Goal: Task Accomplishment & Management: Complete application form

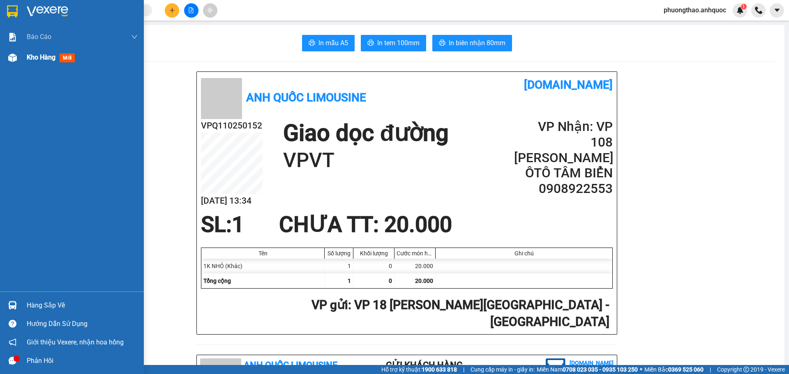
click at [11, 58] on img at bounding box center [12, 57] width 9 height 9
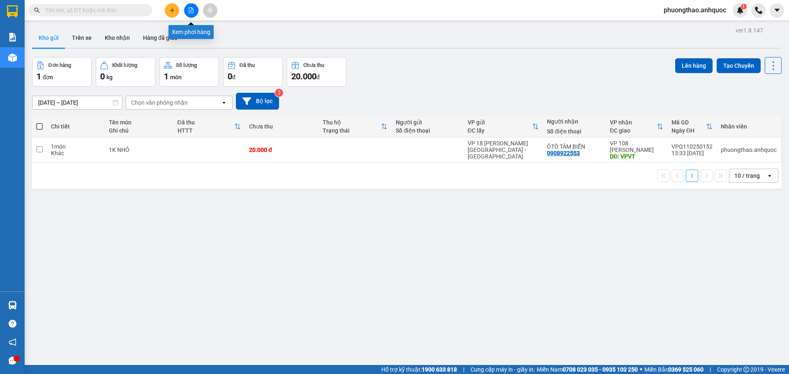
click at [186, 11] on button at bounding box center [191, 10] width 14 height 14
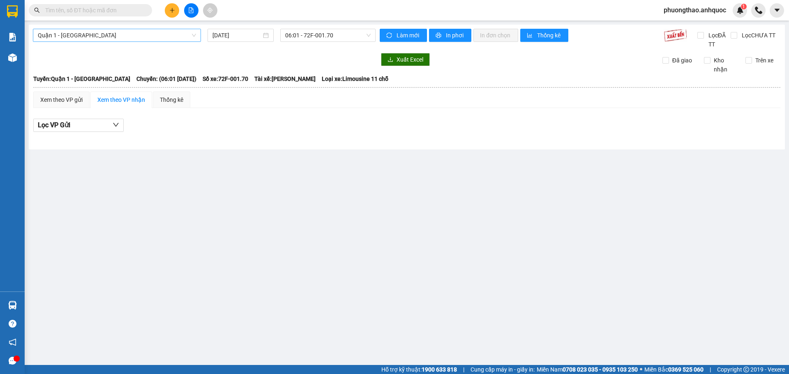
click at [104, 34] on span "Quận 1 - [GEOGRAPHIC_DATA]" at bounding box center [117, 35] width 158 height 12
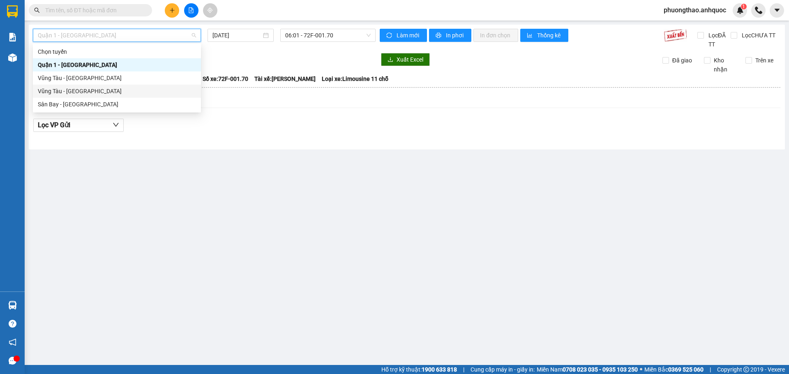
click at [85, 80] on div "Vũng Tàu - [GEOGRAPHIC_DATA]" at bounding box center [117, 78] width 158 height 9
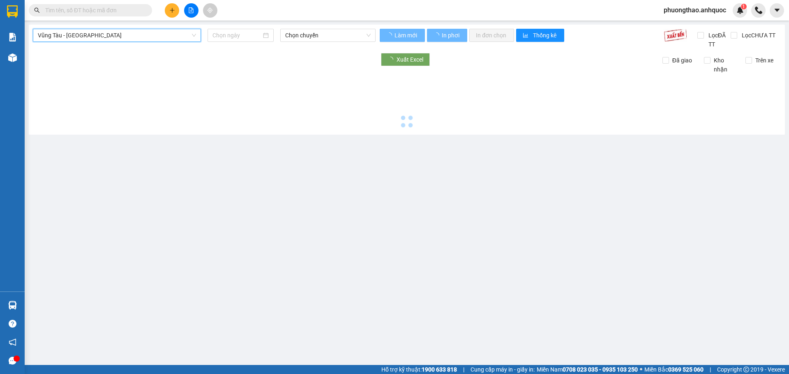
type input "[DATE]"
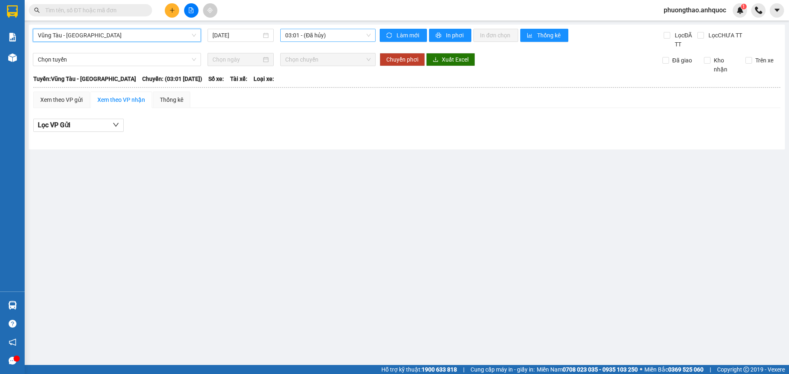
click at [311, 32] on span "03:01 - (Đã hủy)" at bounding box center [327, 35] width 85 height 12
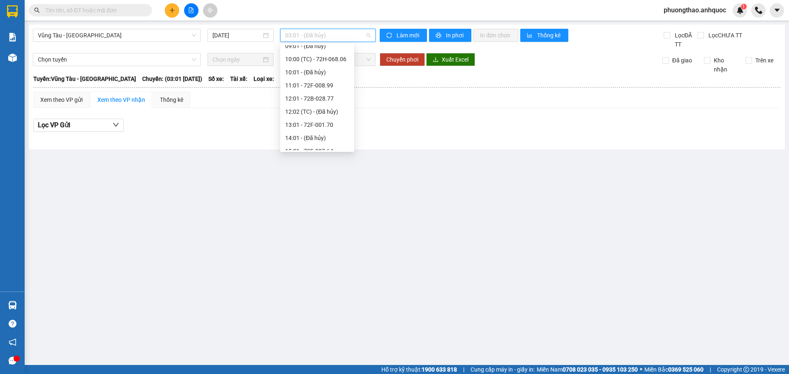
scroll to position [123, 0]
click at [312, 87] on div "12:01 - 72B-028.77" at bounding box center [317, 86] width 64 height 9
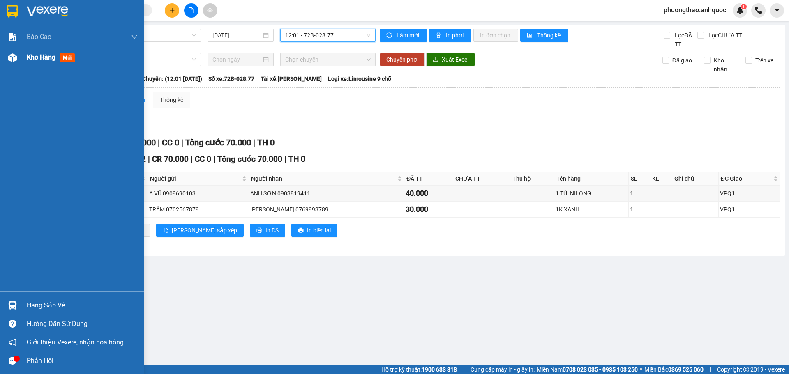
click at [18, 60] on div at bounding box center [12, 58] width 14 height 14
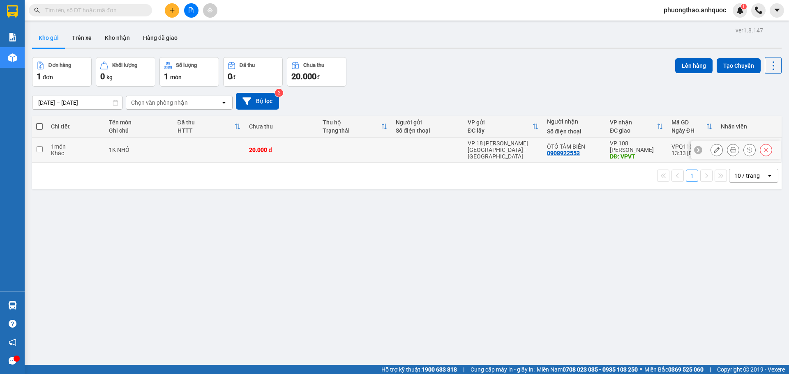
click at [169, 157] on td "1K NHỎ" at bounding box center [139, 150] width 68 height 25
checkbox input "true"
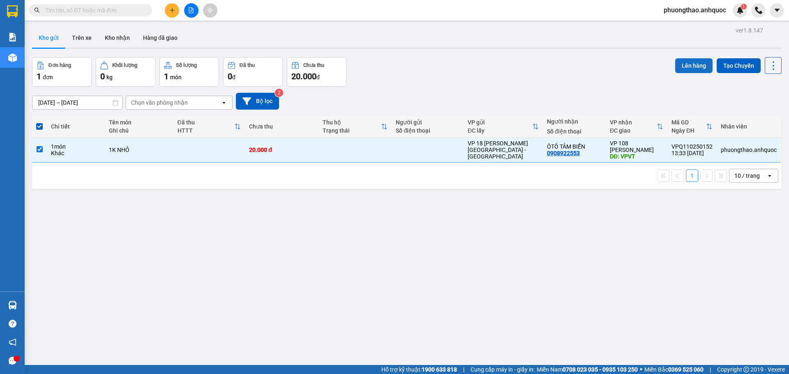
click at [685, 66] on button "Lên hàng" at bounding box center [693, 65] width 37 height 15
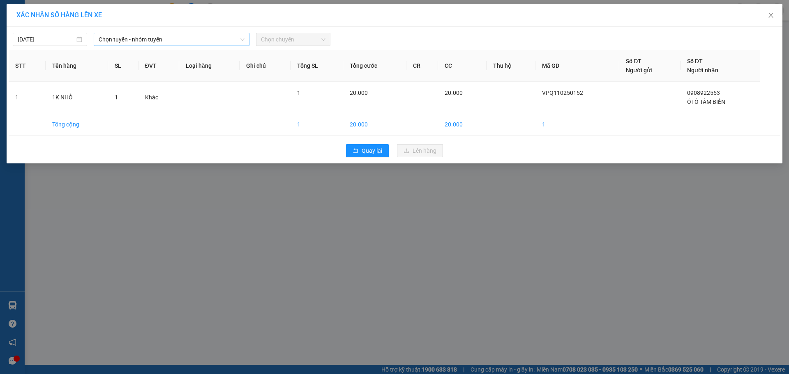
click at [121, 42] on span "Chọn tuyến - nhóm tuyến" at bounding box center [172, 39] width 146 height 12
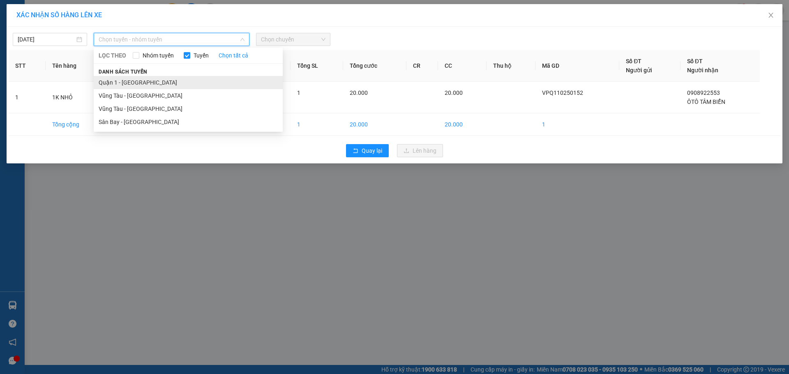
click at [122, 80] on li "Quận 1 - [GEOGRAPHIC_DATA]" at bounding box center [188, 82] width 189 height 13
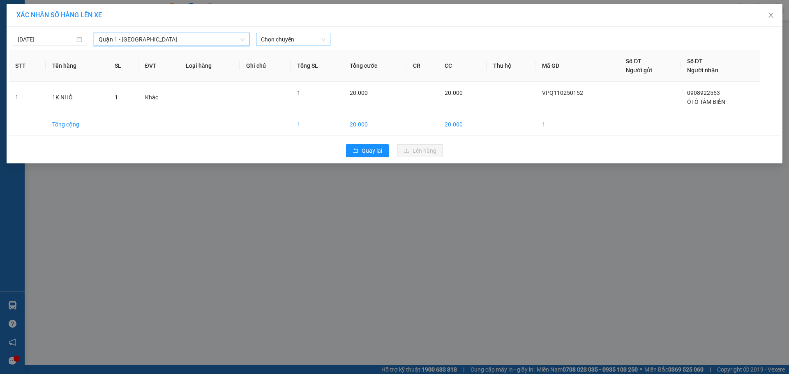
click at [277, 38] on span "Chọn chuyến" at bounding box center [293, 39] width 64 height 12
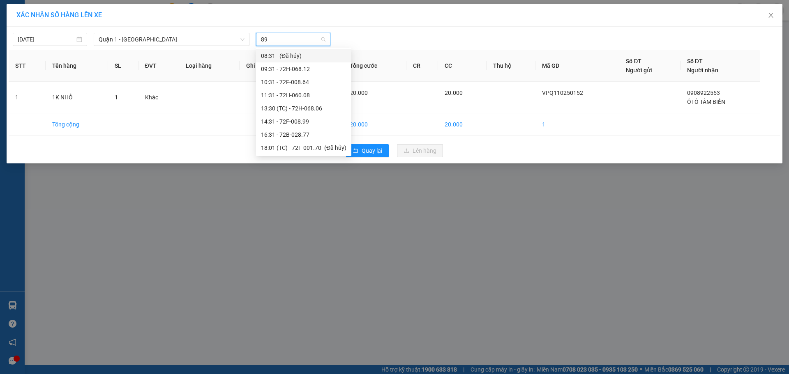
type input "899"
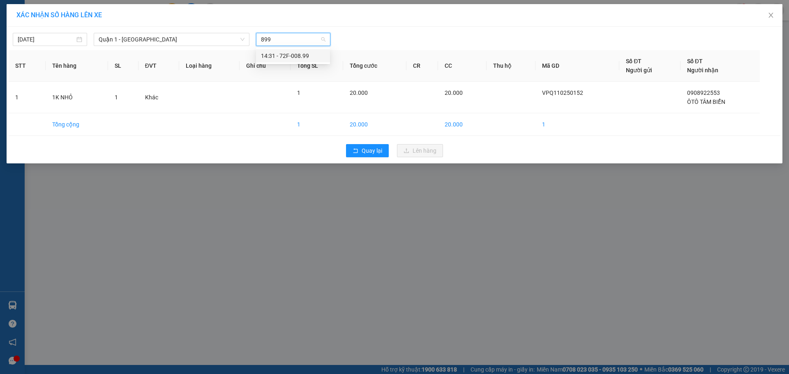
click at [281, 50] on div "14:31 - 72F-008.99" at bounding box center [293, 55] width 74 height 13
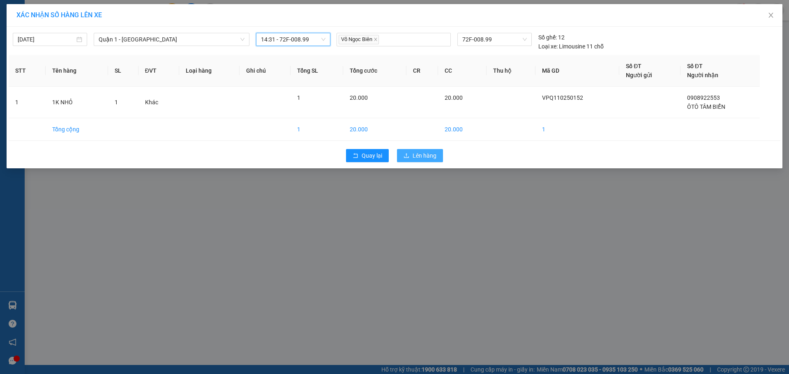
click at [419, 154] on span "Lên hàng" at bounding box center [424, 155] width 24 height 9
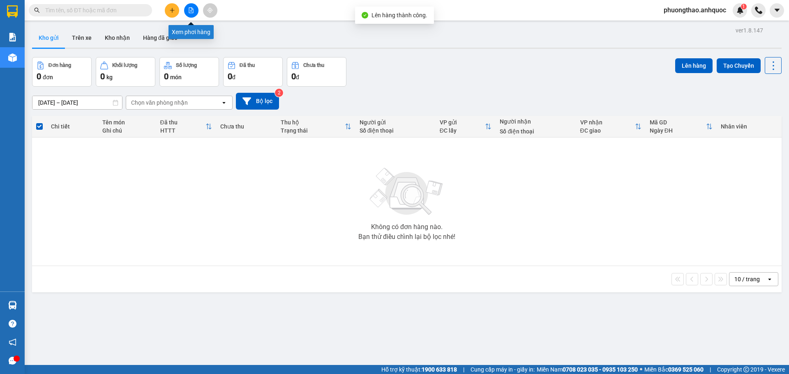
click at [189, 9] on icon "file-add" at bounding box center [191, 10] width 6 height 6
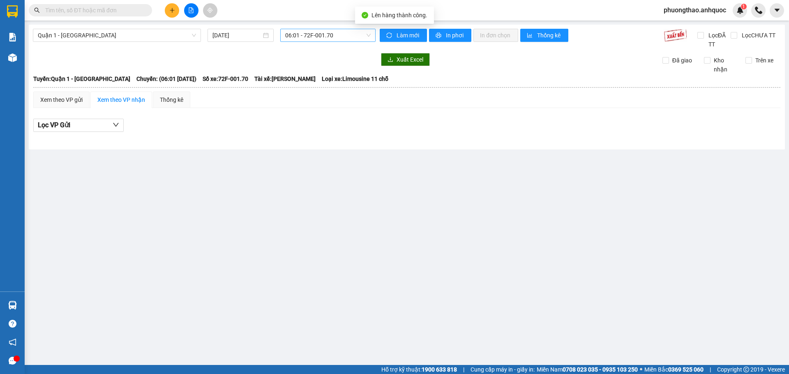
click at [337, 36] on span "06:01 - 72F-001.70" at bounding box center [327, 35] width 85 height 12
type input "899"
click at [304, 54] on div "14:31 - 72F-008.99" at bounding box center [317, 51] width 64 height 9
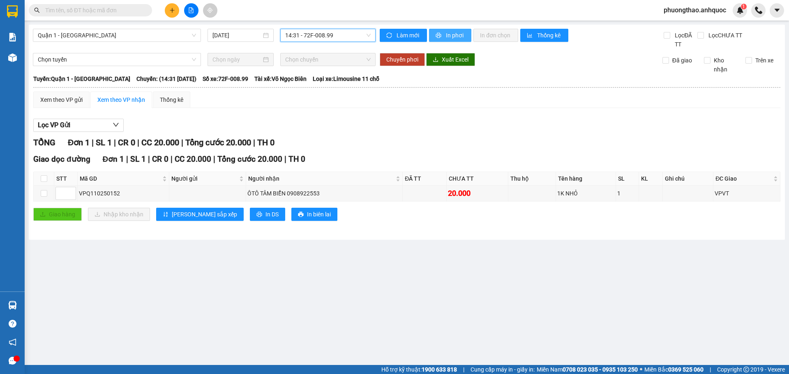
click at [458, 36] on span "In phơi" at bounding box center [455, 35] width 19 height 9
click at [307, 35] on span "14:31 - 72F-008.99" at bounding box center [327, 35] width 85 height 12
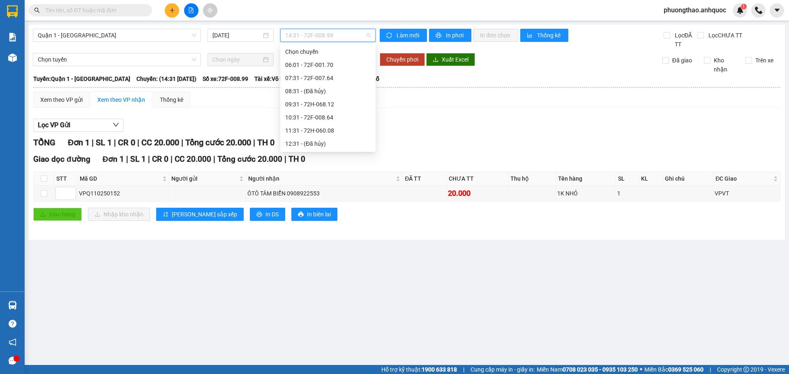
scroll to position [53, 0]
click at [443, 36] on button "In phơi" at bounding box center [450, 35] width 42 height 13
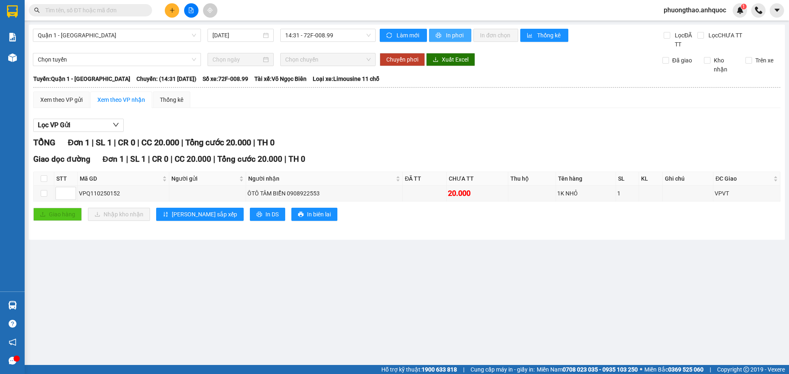
scroll to position [0, 0]
click at [181, 37] on span "Quận 1 - [GEOGRAPHIC_DATA]" at bounding box center [117, 35] width 158 height 12
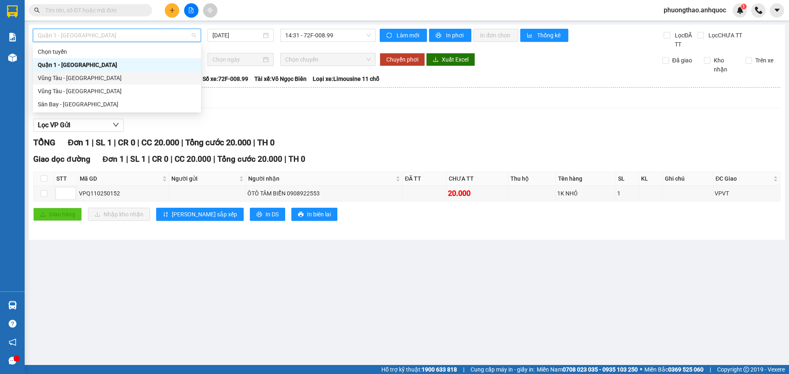
click at [148, 73] on div "Vũng Tàu - [GEOGRAPHIC_DATA]" at bounding box center [117, 77] width 168 height 13
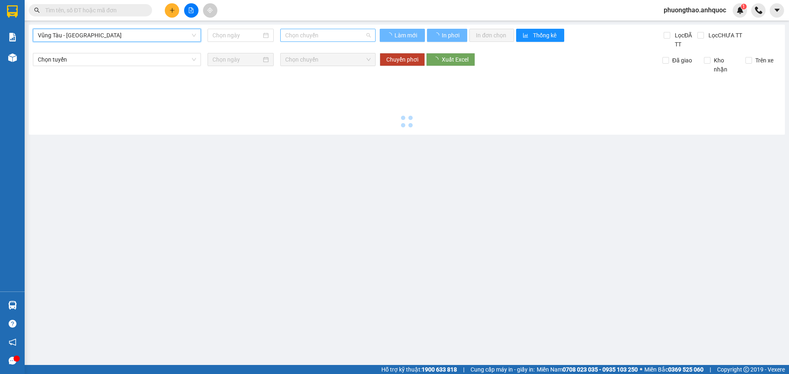
click at [297, 36] on span "Chọn chuyến" at bounding box center [327, 35] width 85 height 12
type input "[DATE]"
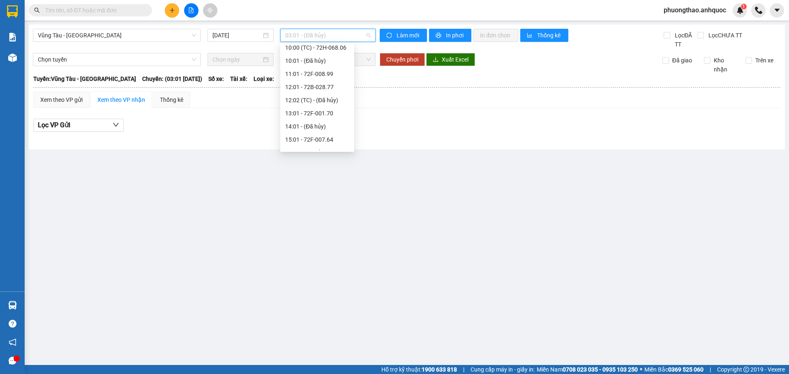
scroll to position [123, 0]
click at [308, 108] on div "13:01 - 72F-001.70" at bounding box center [317, 112] width 64 height 9
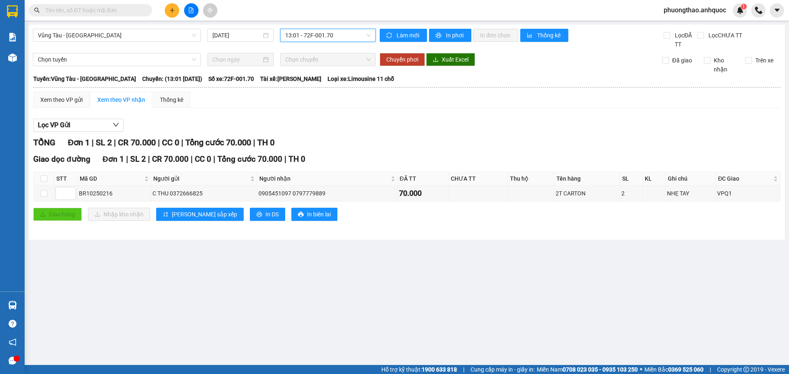
click at [311, 40] on span "13:01 - 72F-001.70" at bounding box center [327, 35] width 85 height 12
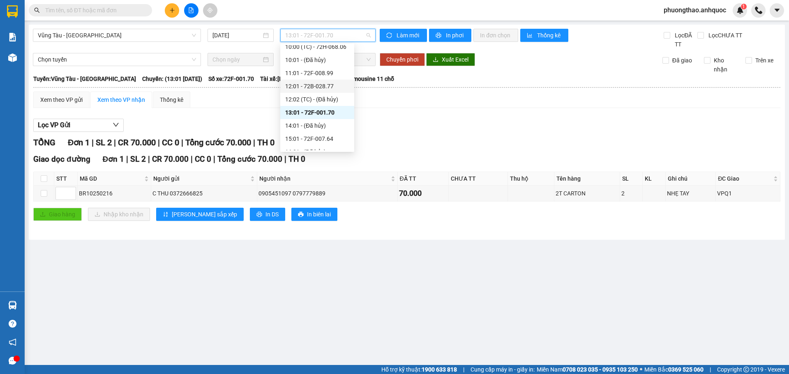
click at [313, 84] on div "12:01 - 72B-028.77" at bounding box center [317, 86] width 64 height 9
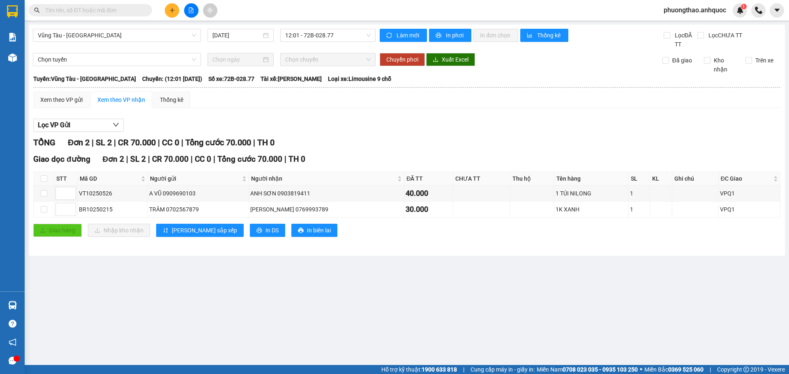
click at [121, 8] on input "text" at bounding box center [93, 10] width 97 height 9
drag, startPoint x: 118, startPoint y: 198, endPoint x: 76, endPoint y: 195, distance: 41.9
click at [76, 195] on tr "VT10250526 A VŨ 0909690103 [GEOGRAPHIC_DATA] 0903819411 40.000 1 TÚI NILONG 1 V…" at bounding box center [407, 194] width 746 height 16
copy tr "VT10250526"
click at [92, 14] on input "text" at bounding box center [93, 10] width 97 height 9
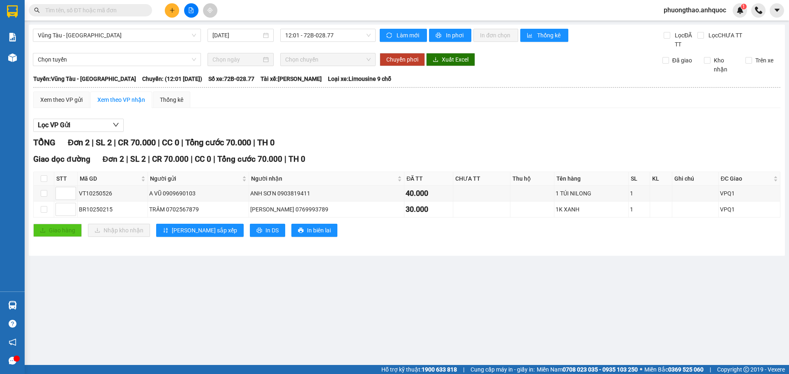
paste input "VT10250526"
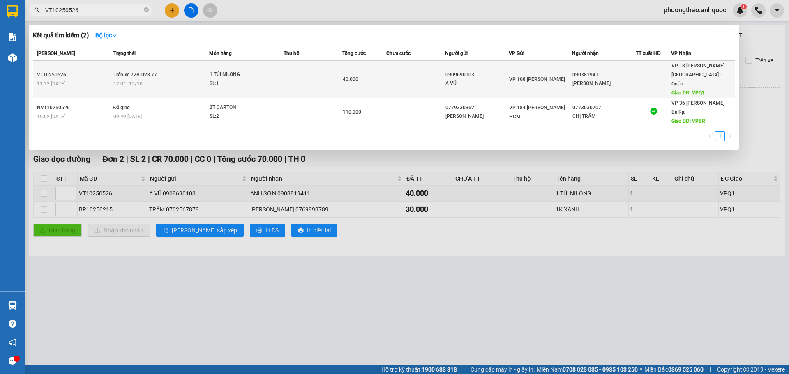
type input "VT10250526"
click at [169, 72] on td "Trên xe 72B-028.77 12:01 [DATE]" at bounding box center [160, 79] width 98 height 37
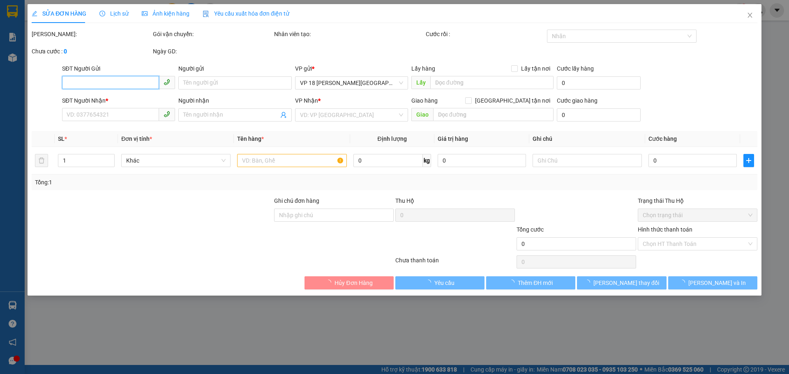
type input "0909690103"
type input "A VŨ"
type input "0903819411"
type input "[PERSON_NAME]"
type input "VPQ1"
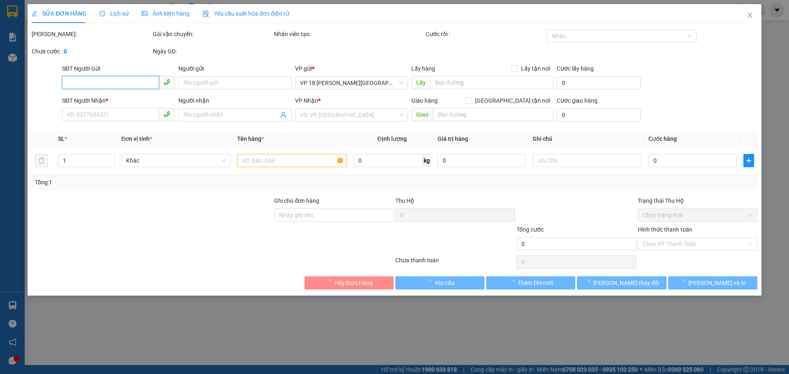
type input "40.000"
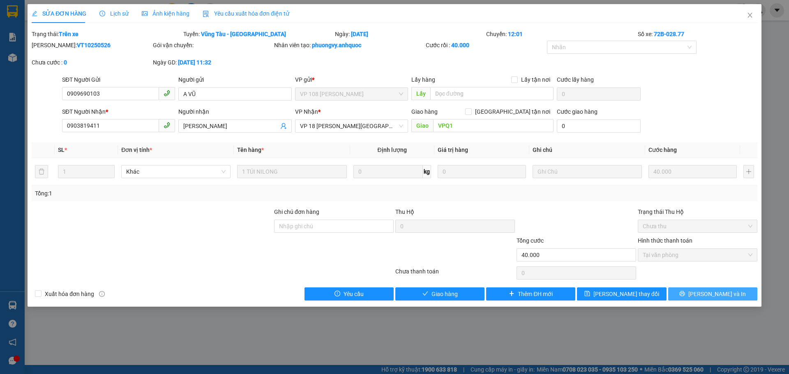
click at [685, 293] on icon "printer" at bounding box center [681, 293] width 5 height 5
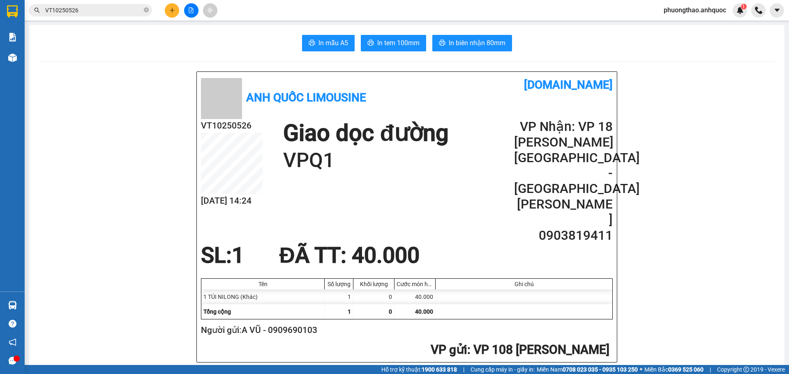
click at [405, 344] on div "Anh Quốc Limousine [DOMAIN_NAME] VT10250526 [DATE] 14:24 Giao dọc đường VPQ1 VP…" at bounding box center [406, 226] width 421 height 311
click at [401, 342] on div "Anh Quốc Limousine [DOMAIN_NAME] VT10250526 [DATE] 14:24 Giao dọc đường VPQ1 VP…" at bounding box center [406, 226] width 421 height 311
click at [482, 341] on div "Anh Quốc Limousine [DOMAIN_NAME] VT10250526 [DATE] 14:24 Giao dọc đường VPQ1 VP…" at bounding box center [406, 226] width 421 height 311
click at [458, 346] on div "Anh Quốc Limousine [DOMAIN_NAME] VT10250526 [DATE] 14:24 Giao dọc đường VPQ1 VP…" at bounding box center [406, 226] width 421 height 311
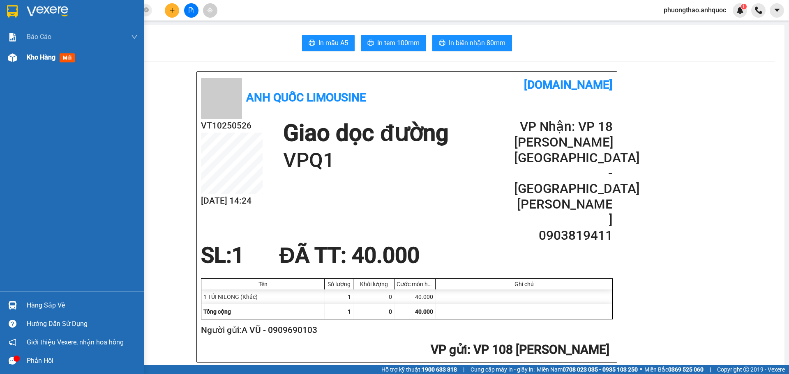
click at [24, 52] on div "Kho hàng mới" at bounding box center [72, 57] width 144 height 21
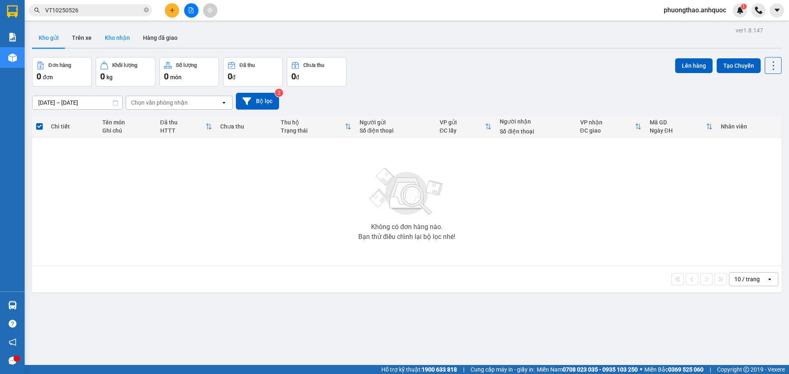
click at [124, 40] on button "Kho nhận" at bounding box center [117, 38] width 38 height 20
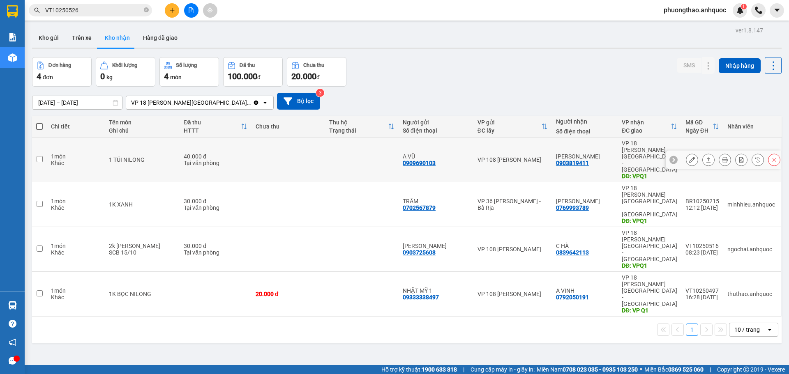
click at [689, 157] on icon at bounding box center [692, 160] width 6 height 6
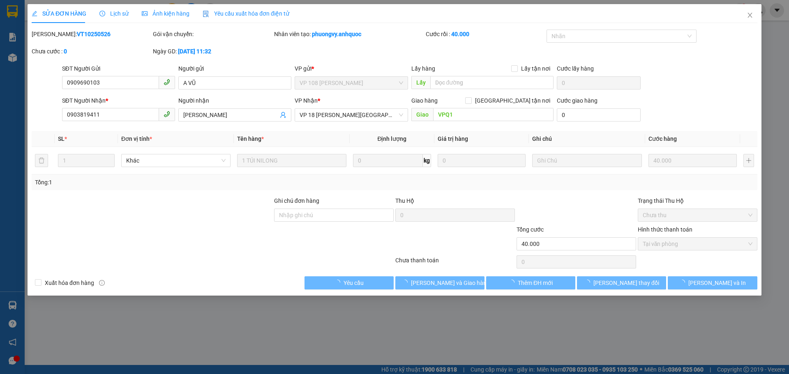
type input "0909690103"
type input "A VŨ"
type input "0903819411"
type input "[PERSON_NAME]"
type input "VPQ1"
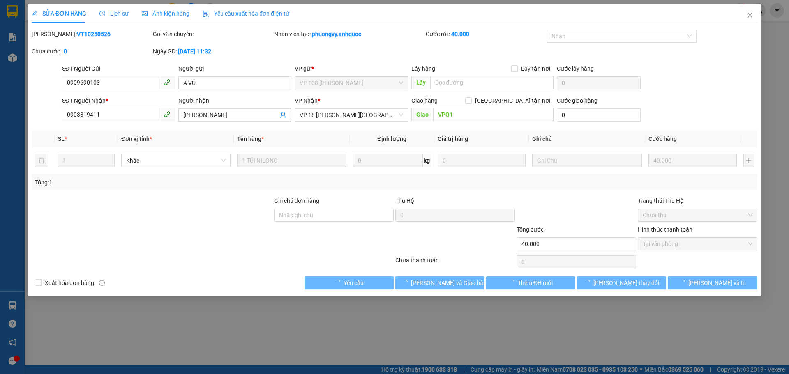
type input "40.000"
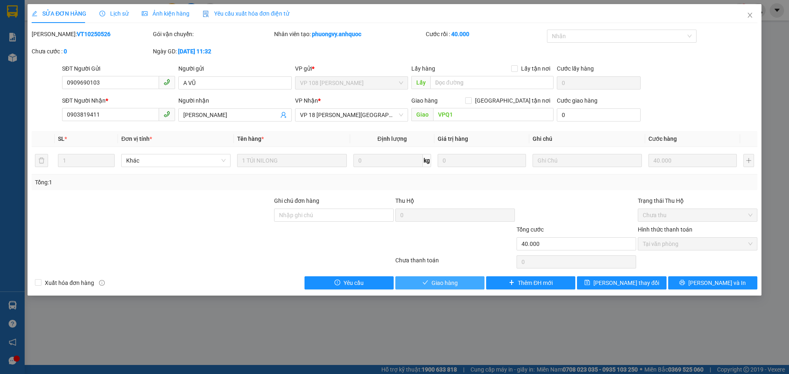
click at [462, 284] on button "Giao hàng" at bounding box center [439, 282] width 89 height 13
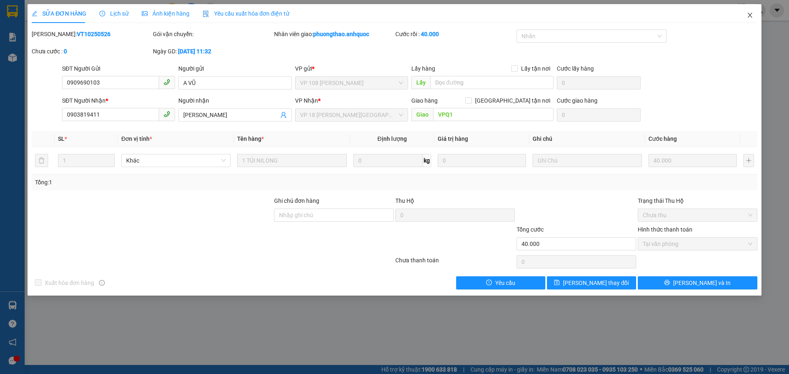
click at [746, 18] on icon "close" at bounding box center [749, 15] width 7 height 7
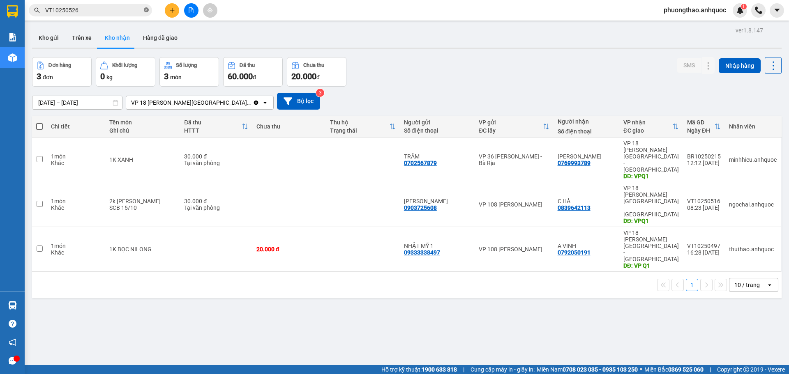
click at [147, 12] on icon "close-circle" at bounding box center [146, 9] width 5 height 5
click at [48, 34] on button "Kho gửi" at bounding box center [48, 38] width 33 height 20
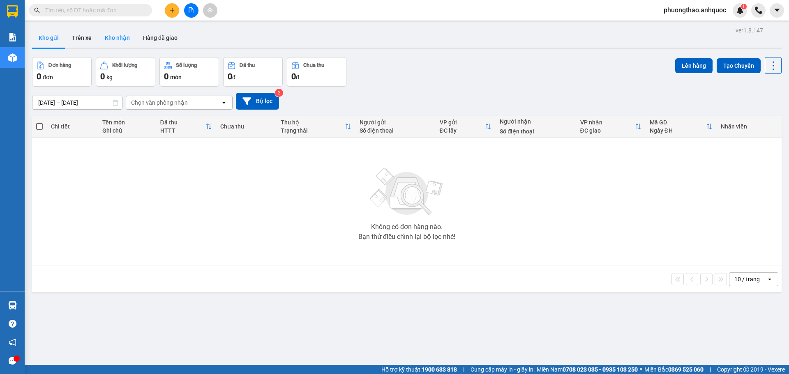
click at [122, 32] on button "Kho nhận" at bounding box center [117, 38] width 38 height 20
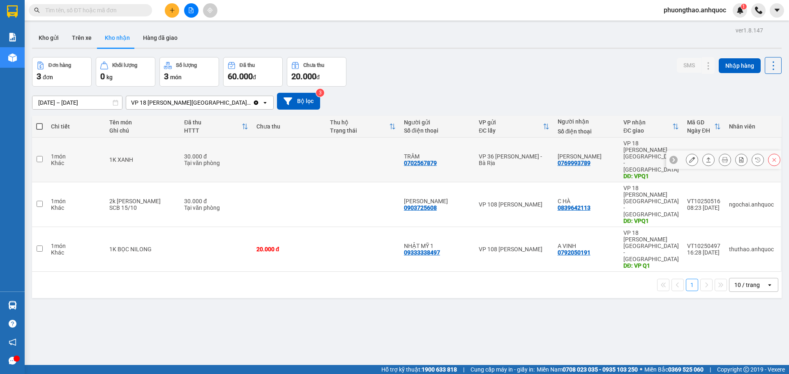
click at [689, 157] on icon at bounding box center [692, 160] width 6 height 6
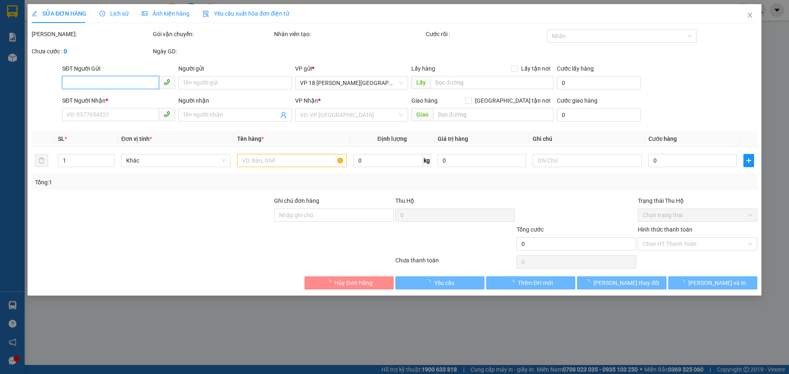
type input "0702567879"
type input "TRÂM"
type input "0769993789"
type input "[PERSON_NAME]"
type input "VPQ1"
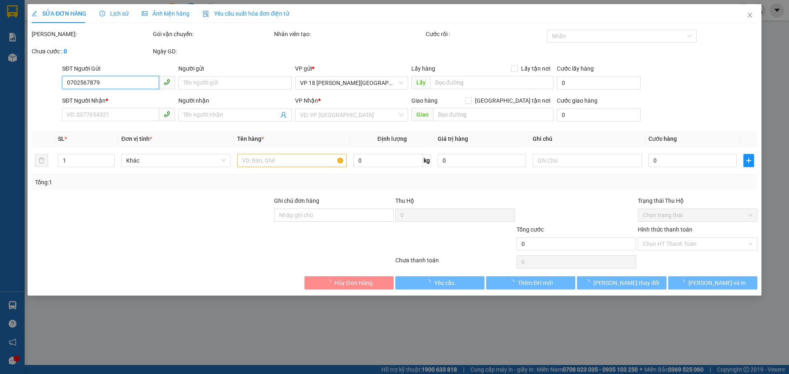
type input "30.000"
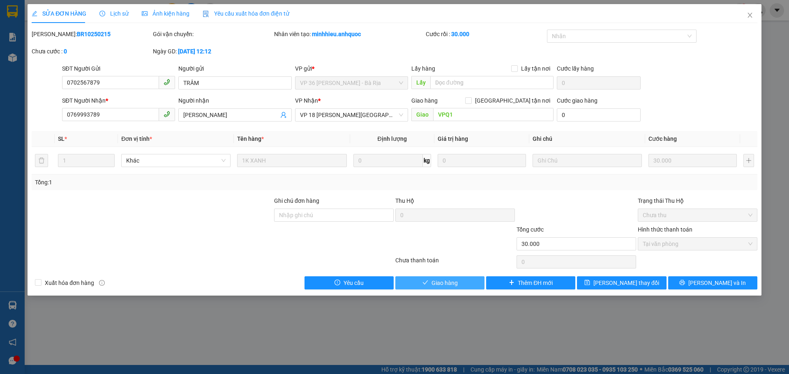
click at [451, 283] on span "Giao hàng" at bounding box center [444, 282] width 26 height 9
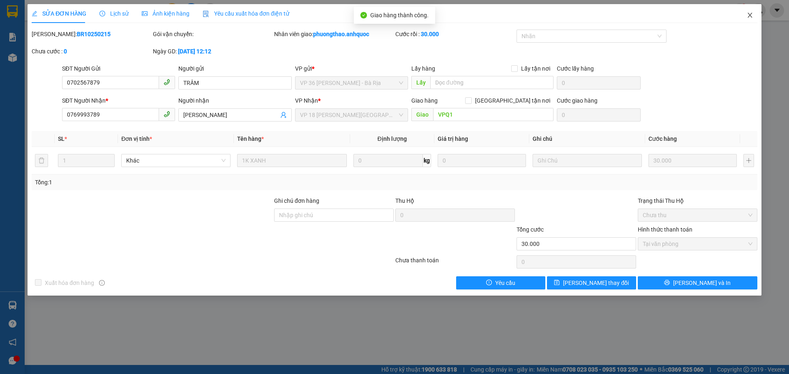
click at [749, 14] on icon "close" at bounding box center [749, 15] width 7 height 7
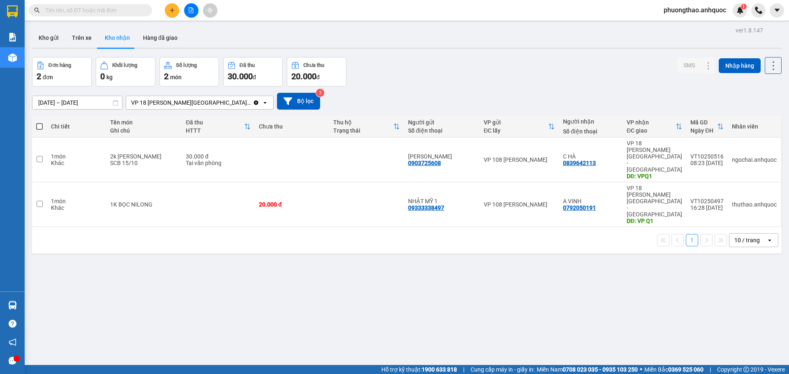
click at [599, 253] on div "ver 1.8.147 Kho gửi Trên xe Kho nhận Hàng đã giao Đơn hàng 2 đơn Khối lượng 0 k…" at bounding box center [407, 212] width 756 height 374
click at [419, 295] on div "ver 1.8.147 Kho gửi Trên xe Kho nhận Hàng đã giao Đơn hàng 2 đơn Khối lượng 0 k…" at bounding box center [407, 212] width 756 height 374
click at [171, 8] on icon "plus" at bounding box center [172, 10] width 6 height 6
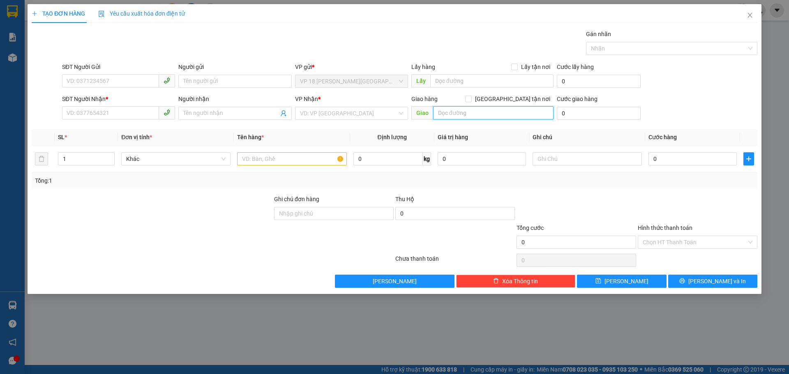
click at [466, 108] on input "text" at bounding box center [493, 112] width 120 height 13
click at [110, 78] on input "SĐT Người Gửi" at bounding box center [110, 80] width 97 height 13
type input "0933605502"
click at [120, 115] on input "SĐT Người Nhận *" at bounding box center [110, 112] width 97 height 13
type input "0397872483"
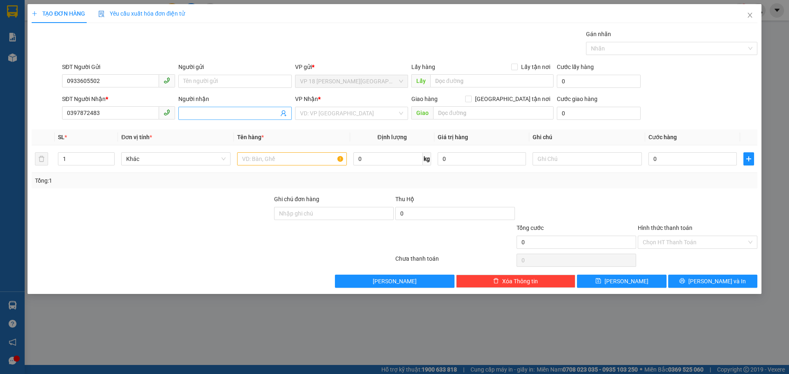
click at [192, 115] on input "Người nhận" at bounding box center [230, 113] width 95 height 9
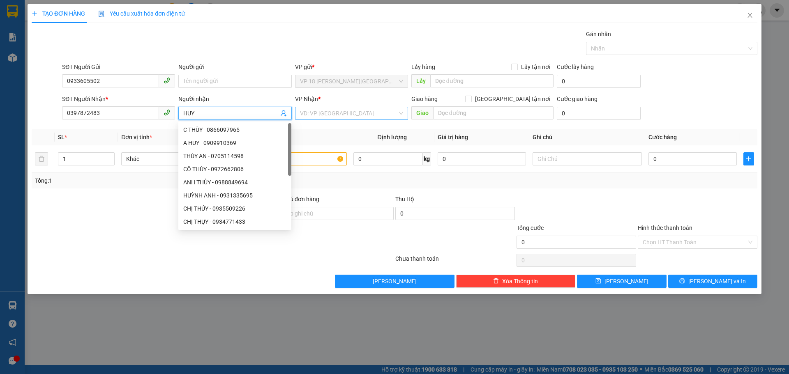
type input "HUY"
click at [329, 114] on input "search" at bounding box center [348, 113] width 97 height 12
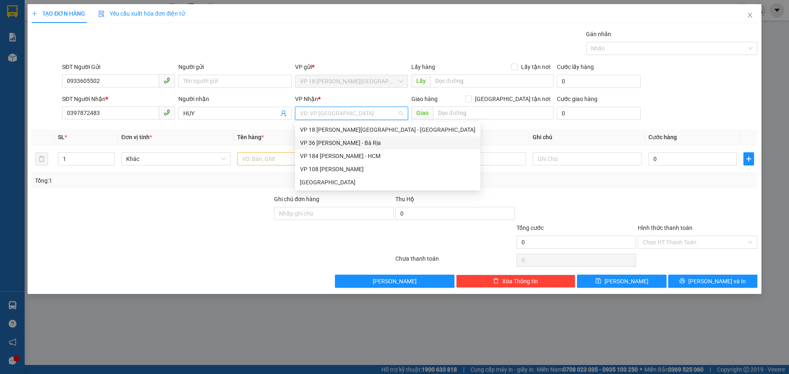
click at [341, 143] on div "VP 36 [PERSON_NAME] - Bà Rịa" at bounding box center [387, 142] width 175 height 9
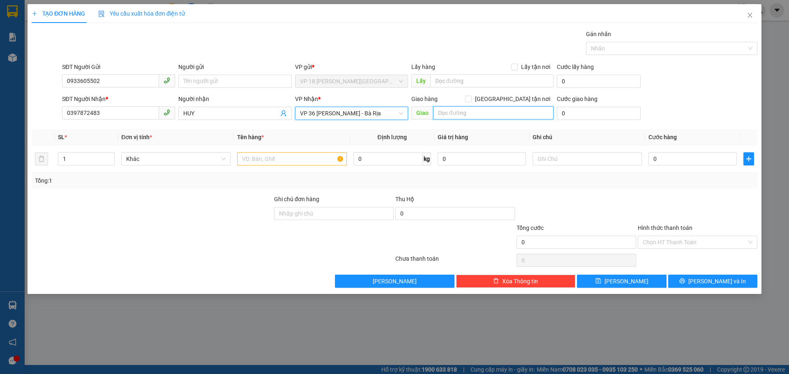
click at [448, 115] on input "text" at bounding box center [493, 112] width 120 height 13
type input "N4 CHINH PHONG( CÂY XĂNG THANH PHONG)"
click at [276, 159] on input "text" at bounding box center [291, 158] width 109 height 13
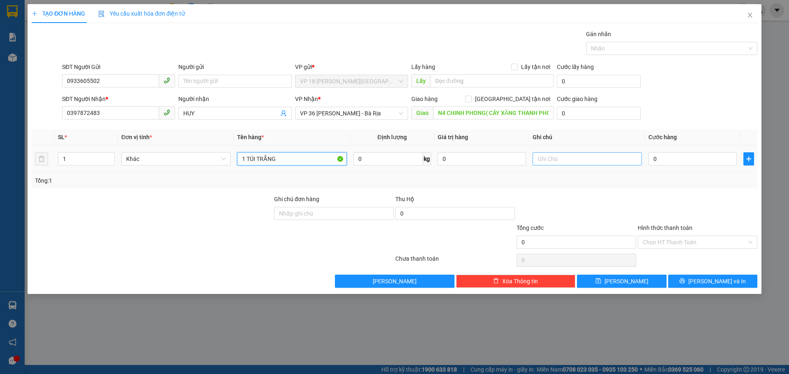
type input "1 TÚI TRẮNG"
click at [540, 157] on input "text" at bounding box center [586, 158] width 109 height 13
type input "GỌI TRƯỚC"
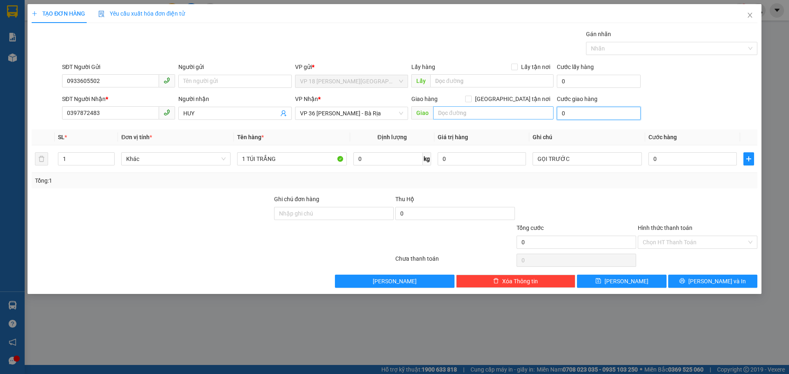
type input "0"
click at [471, 110] on input "text" at bounding box center [493, 112] width 120 height 13
type input "N4 CHINH PHONG( CÂY XĂNG THANH LÂM)"
click at [558, 132] on th "Ghi chú" at bounding box center [587, 137] width 116 height 16
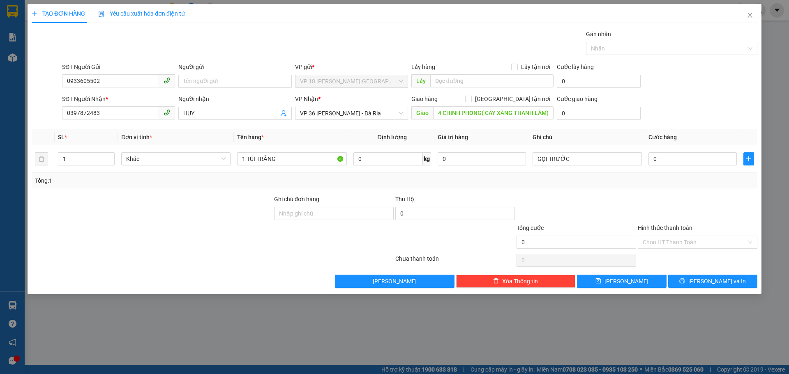
scroll to position [0, 0]
click at [586, 161] on input "GỌI TRƯỚC" at bounding box center [586, 158] width 109 height 13
type input "GỌI TRƯỚC 30P"
click at [665, 161] on input "0" at bounding box center [692, 158] width 88 height 13
type input "2"
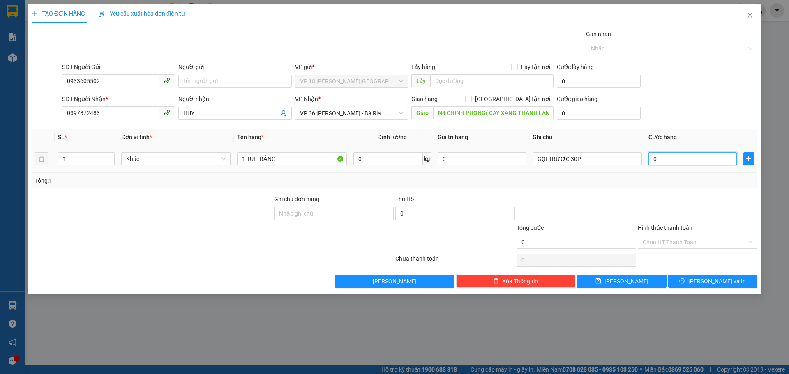
type input "2"
type input "0"
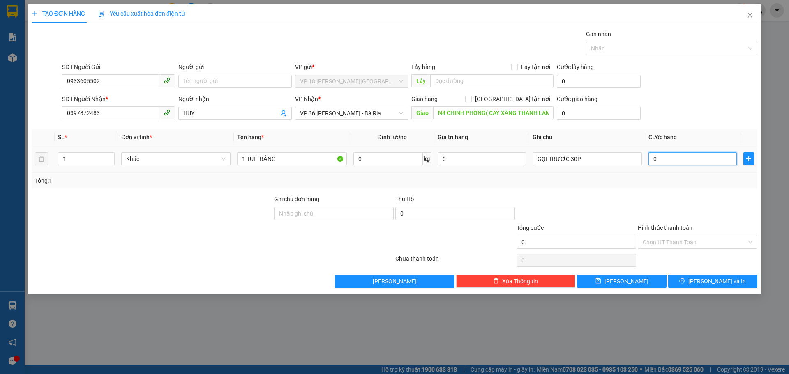
type input "04"
type input "4"
type input "040"
type input "40"
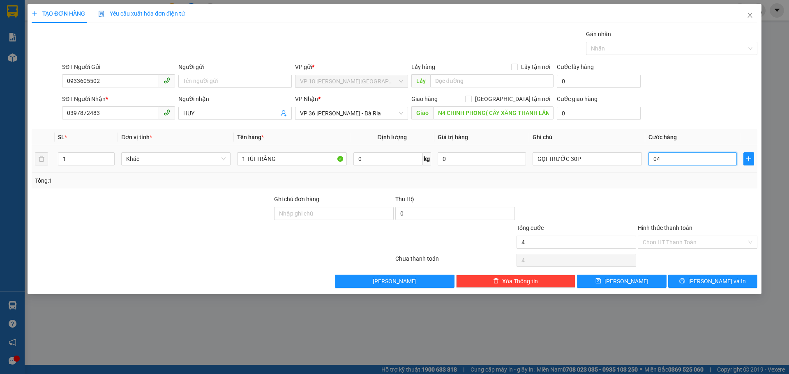
type input "40"
type input "0.400"
type input "400"
type input "040"
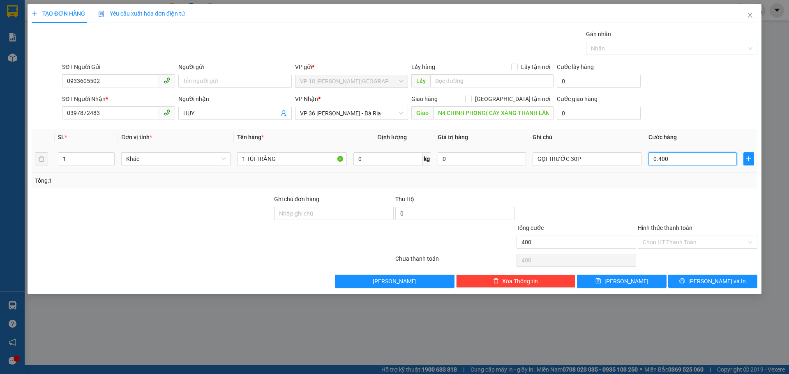
type input "40"
type input "04"
type input "4"
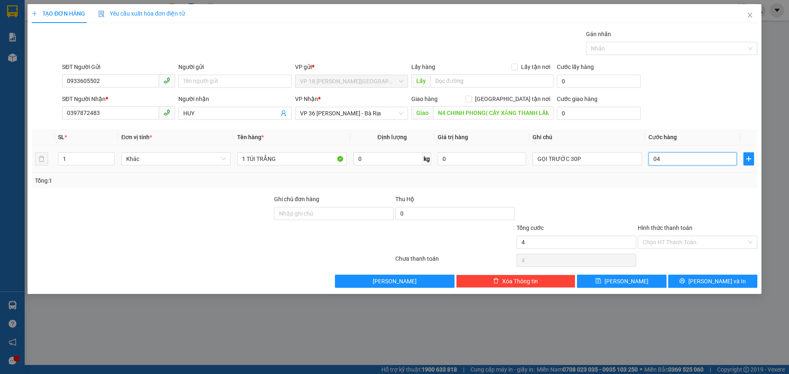
type input "0"
click at [665, 161] on input "0" at bounding box center [692, 158] width 88 height 13
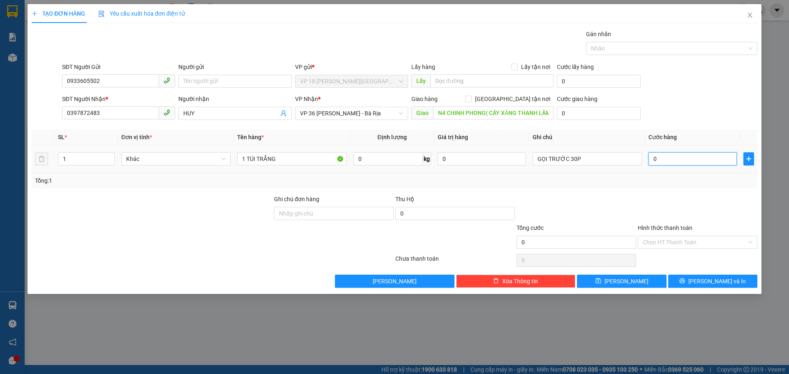
click at [665, 161] on input "0" at bounding box center [692, 158] width 88 height 13
type input "4"
type input "40"
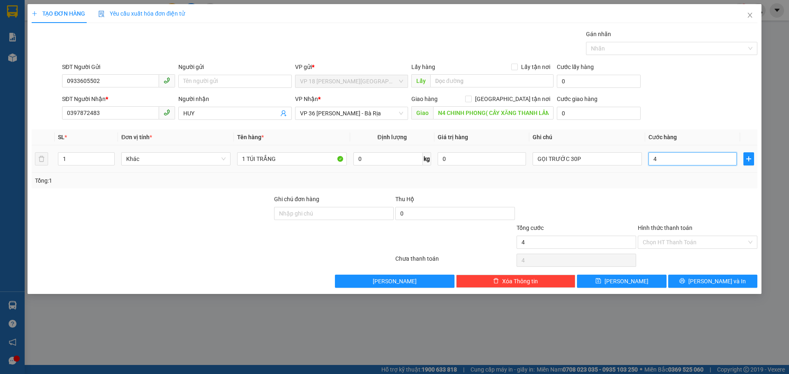
type input "40"
type input "400"
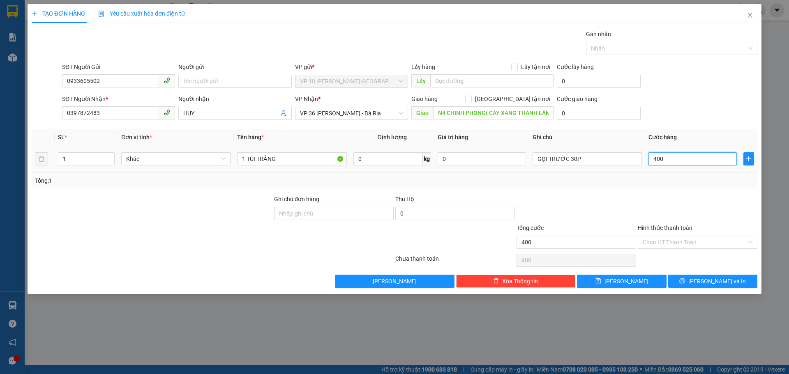
type input "4.000"
type input "40.000"
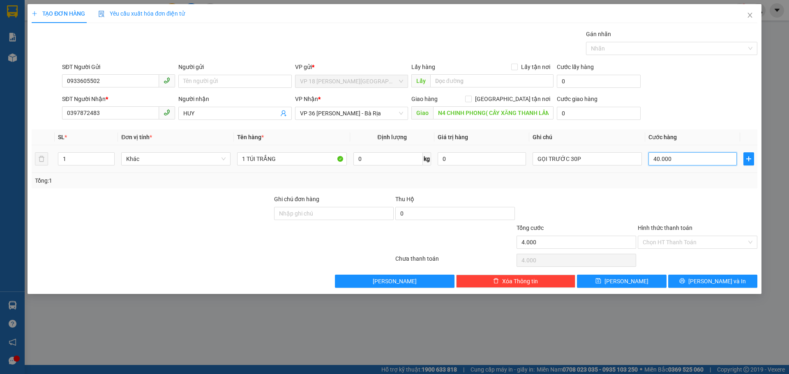
type input "40.000"
click at [326, 210] on input "Ghi chú đơn hàng" at bounding box center [334, 213] width 120 height 13
type input "T"
click at [406, 246] on div at bounding box center [454, 237] width 121 height 29
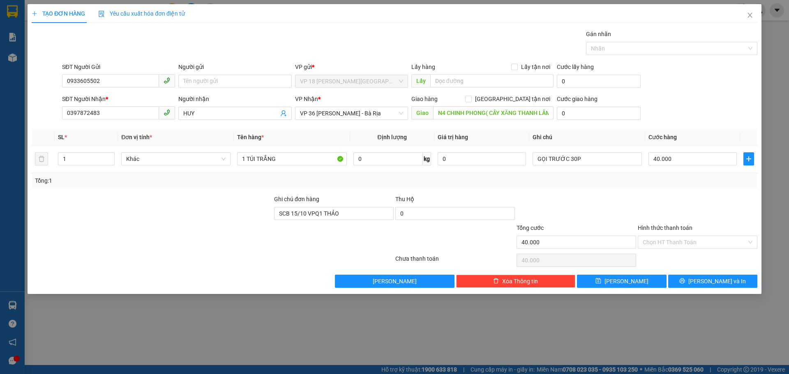
click at [533, 220] on div at bounding box center [575, 209] width 121 height 29
click at [286, 218] on input "SCB 15/10 VPQ1 THẢO" at bounding box center [334, 213] width 120 height 13
drag, startPoint x: 289, startPoint y: 215, endPoint x: 253, endPoint y: 222, distance: 36.7
click at [253, 222] on div "Ghi chú đơn hàng SCB 15/10 VPQ1 THẢO Thu Hộ 0" at bounding box center [394, 209] width 727 height 29
type input "TM 15/10 VPQ1 THẢO"
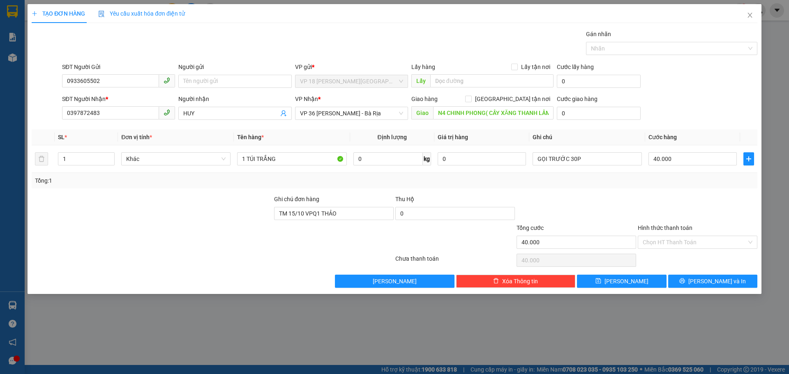
click at [275, 252] on div at bounding box center [212, 260] width 363 height 16
click at [699, 242] on input "Hình thức thanh toán" at bounding box center [694, 242] width 104 height 12
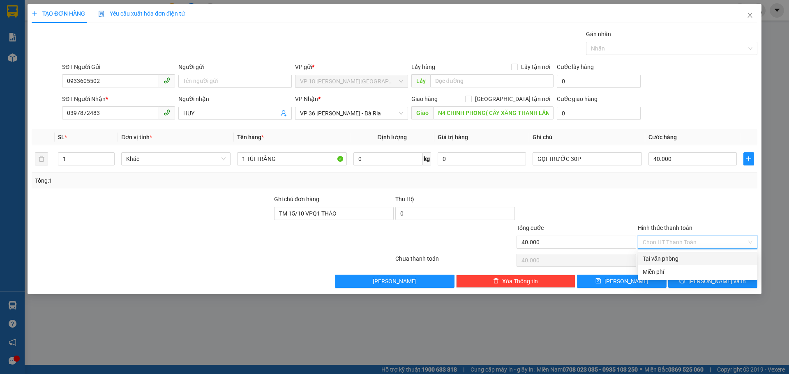
click at [678, 258] on div "Tại văn phòng" at bounding box center [697, 258] width 110 height 9
type input "0"
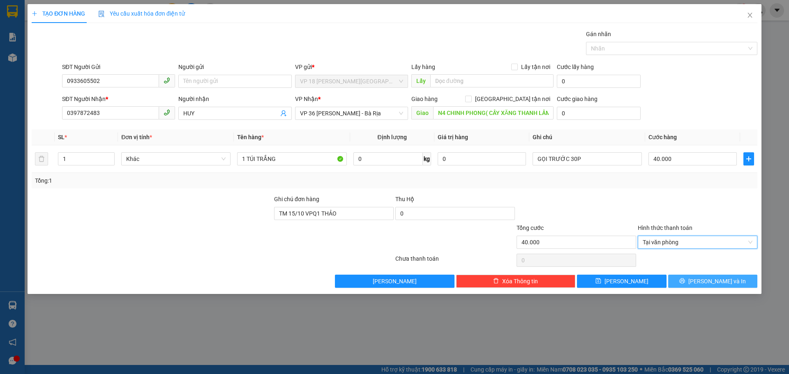
click at [693, 281] on button "[PERSON_NAME] và In" at bounding box center [712, 281] width 89 height 13
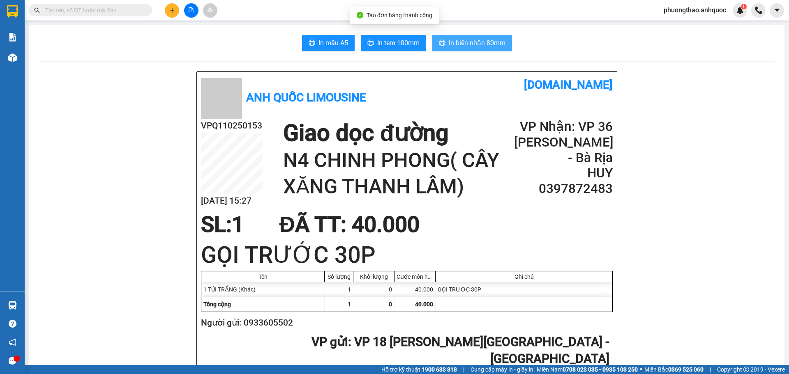
click at [470, 43] on span "In biên nhận 80mm" at bounding box center [476, 43] width 57 height 10
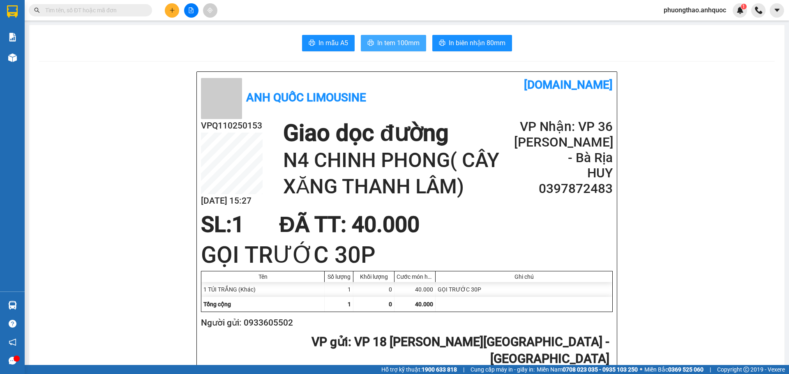
click at [372, 40] on button "In tem 100mm" at bounding box center [393, 43] width 65 height 16
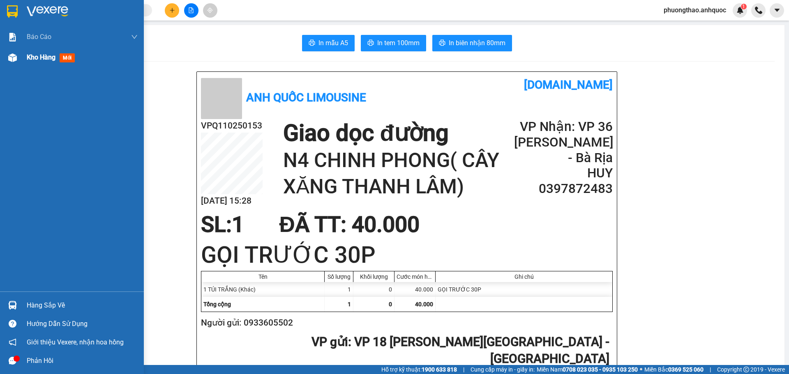
click at [7, 55] on div at bounding box center [12, 58] width 14 height 14
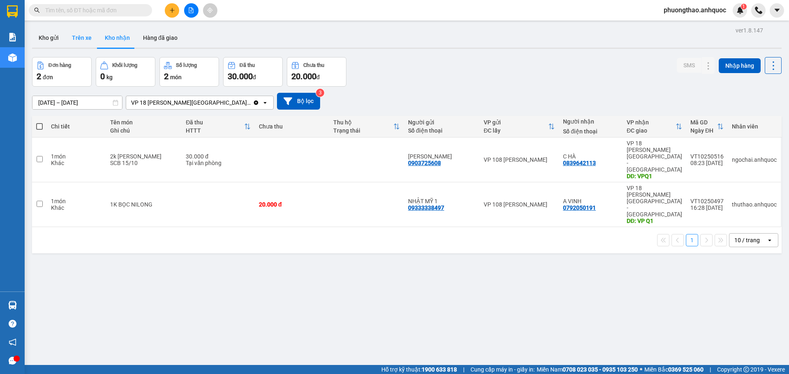
drag, startPoint x: 52, startPoint y: 38, endPoint x: 77, endPoint y: 43, distance: 25.5
click at [52, 38] on button "Kho gửi" at bounding box center [48, 38] width 33 height 20
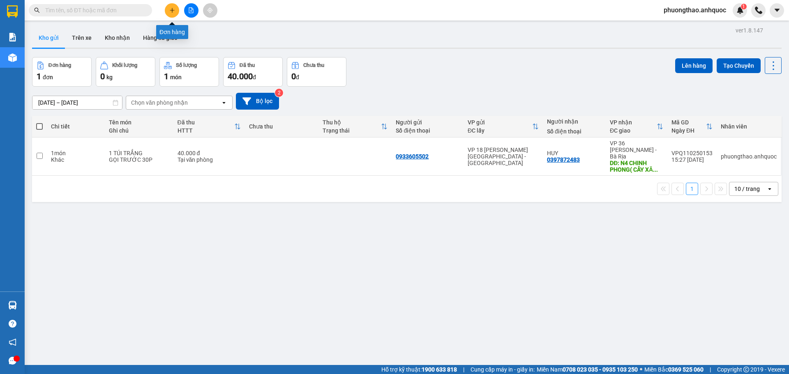
click at [171, 12] on icon "plus" at bounding box center [172, 10] width 6 height 6
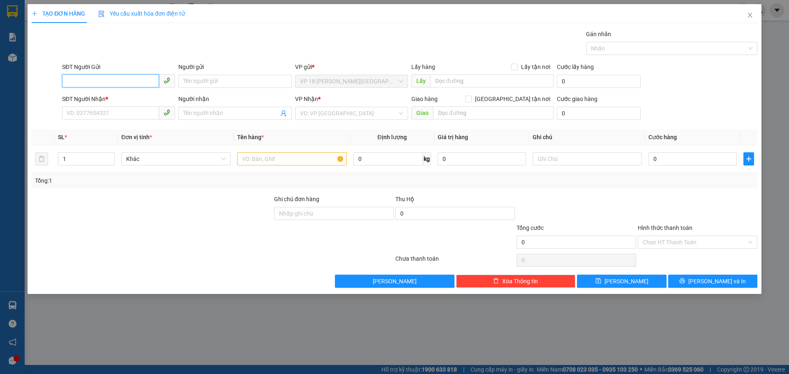
click at [112, 77] on input "SĐT Người Gửi" at bounding box center [110, 80] width 97 height 13
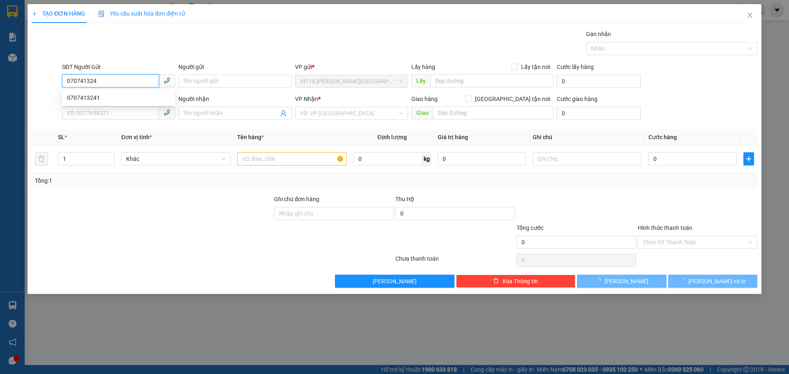
type input "0707413241"
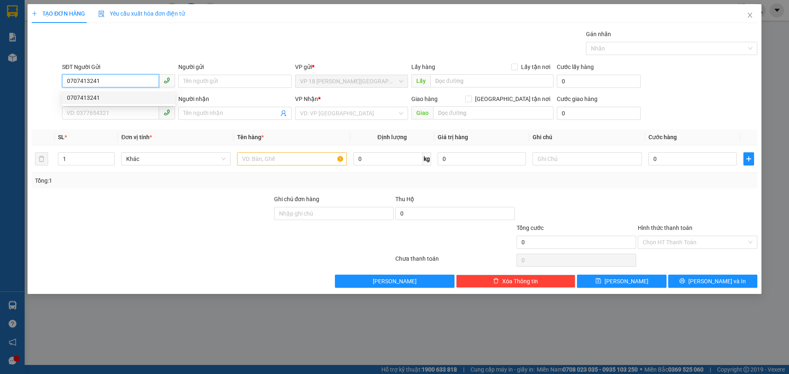
click at [123, 91] on div "0707413241" at bounding box center [118, 97] width 113 height 13
type input "0912411099"
type input "CHỊ [PERSON_NAME]"
type input "VPBR"
type input "TTTM VP"
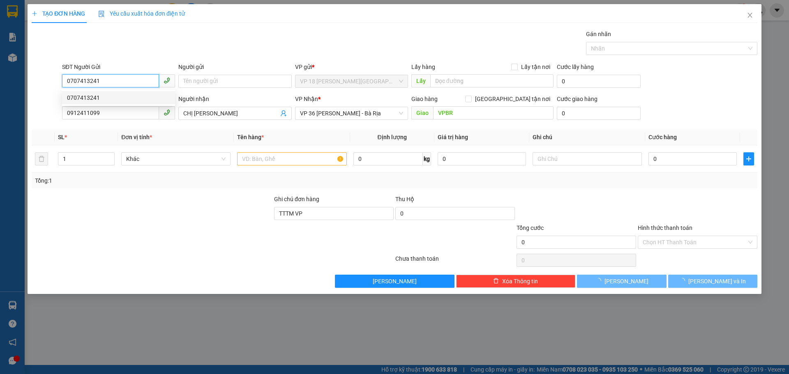
type input "40.000"
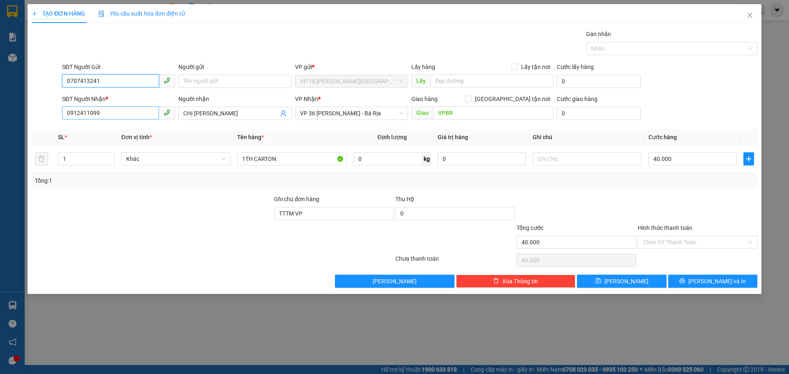
type input "0707413241"
drag, startPoint x: 107, startPoint y: 115, endPoint x: 41, endPoint y: 118, distance: 65.8
click at [41, 118] on div "SĐT Người Nhận * 0912411099 Người nhận CHỊ DUNG VP Nhận * VP 36 [PERSON_NAME] -…" at bounding box center [394, 108] width 727 height 29
type input "0934140800"
click at [78, 130] on div "0934140800 - CHỊ [PERSON_NAME]" at bounding box center [118, 129] width 103 height 9
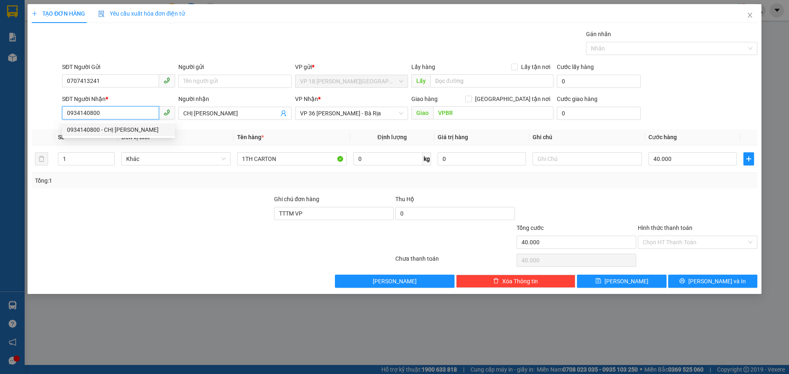
type input "CHỊ [PERSON_NAME]"
type input "VPVT"
type input "tiền mặt VP 4/10"
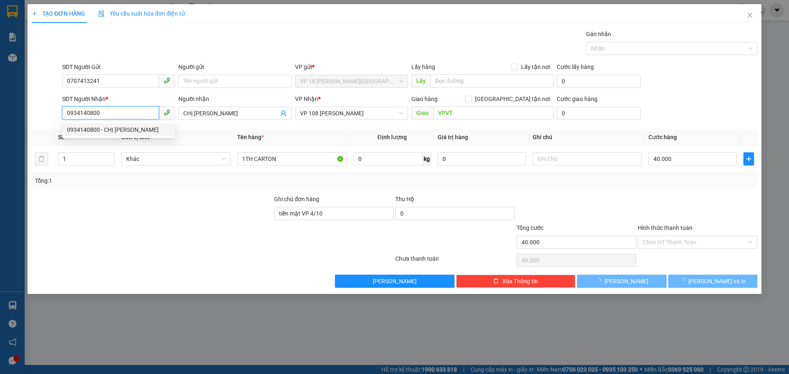
type input "50.000"
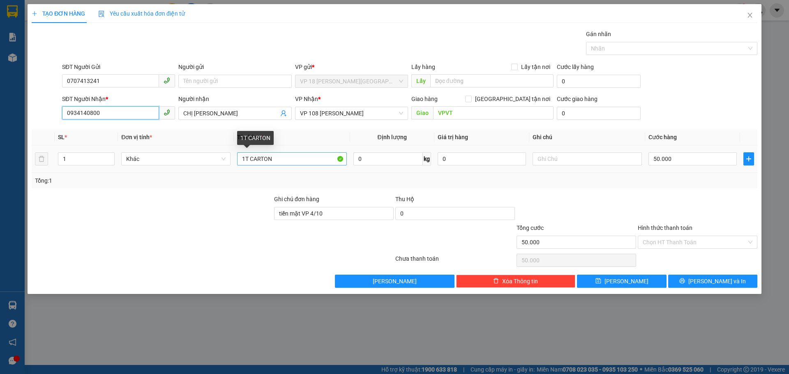
type input "0934140800"
drag, startPoint x: 275, startPoint y: 159, endPoint x: 288, endPoint y: 159, distance: 13.1
click at [288, 159] on input "1T CARTON" at bounding box center [291, 158] width 109 height 13
click at [675, 162] on input "50.000" at bounding box center [692, 158] width 88 height 13
type input "4"
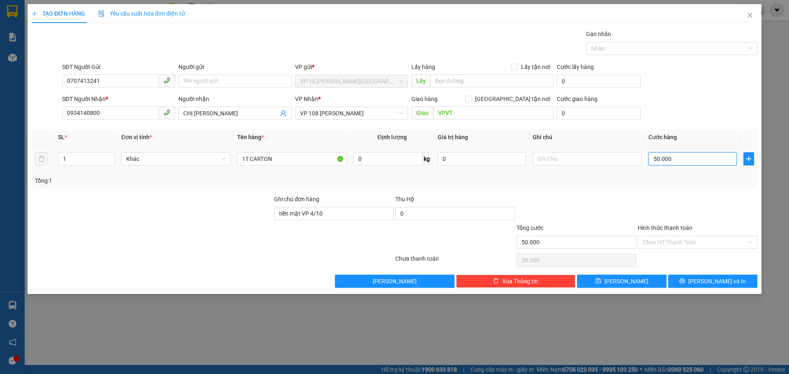
type input "4"
type input "40"
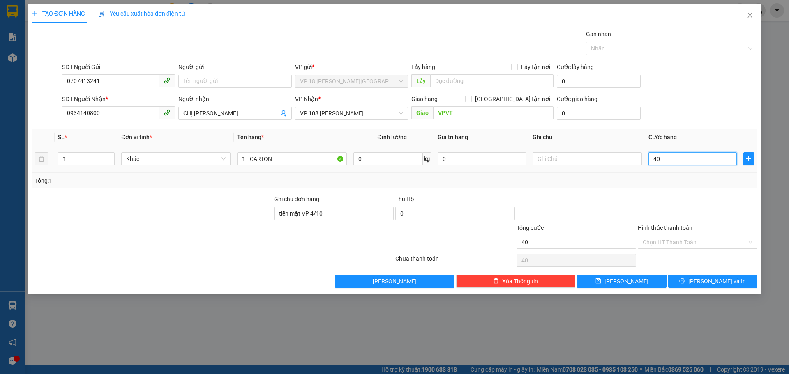
type input "400"
type input "4.000"
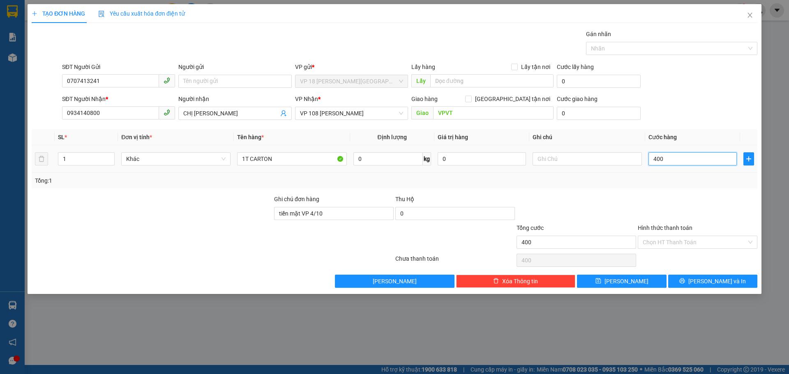
type input "4.000"
type input "40.000"
type input "400.000"
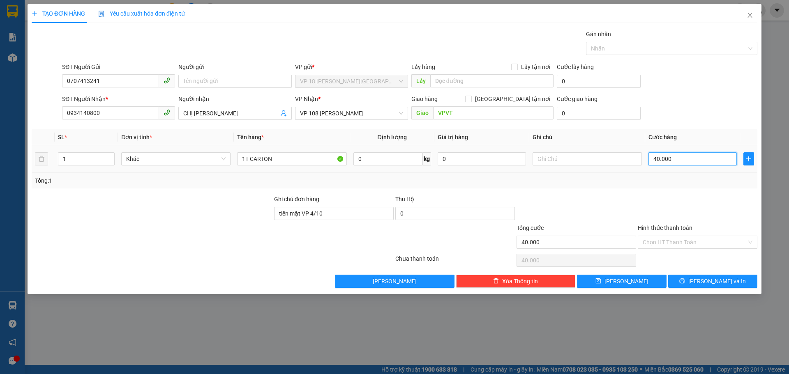
type input "400.000"
type input "40.000"
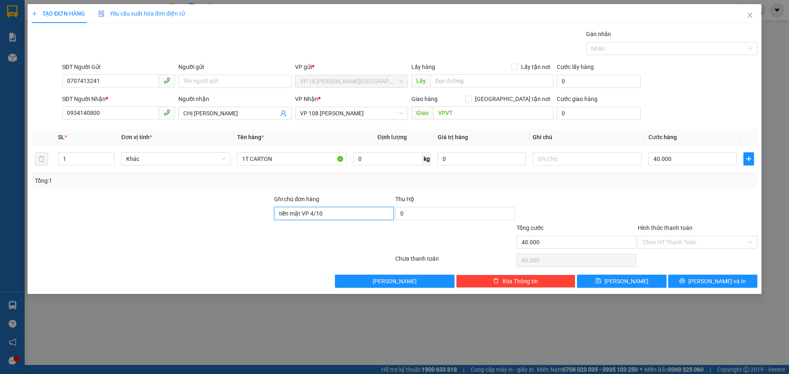
drag, startPoint x: 334, startPoint y: 214, endPoint x: 251, endPoint y: 214, distance: 82.5
click at [251, 214] on div "Ghi chú đơn hàng tiền mặt VP [DATE] Hộ 0" at bounding box center [394, 209] width 727 height 29
click at [681, 280] on button "[PERSON_NAME] và In" at bounding box center [712, 281] width 89 height 13
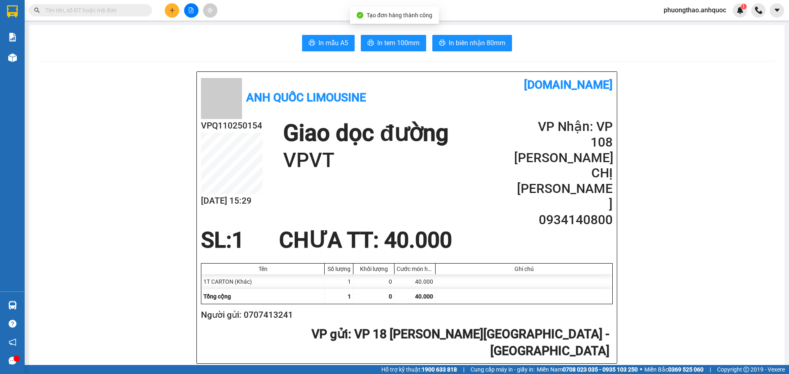
click at [460, 39] on span "In biên nhận 80mm" at bounding box center [476, 43] width 57 height 10
click at [361, 35] on button "In tem 100mm" at bounding box center [393, 43] width 65 height 16
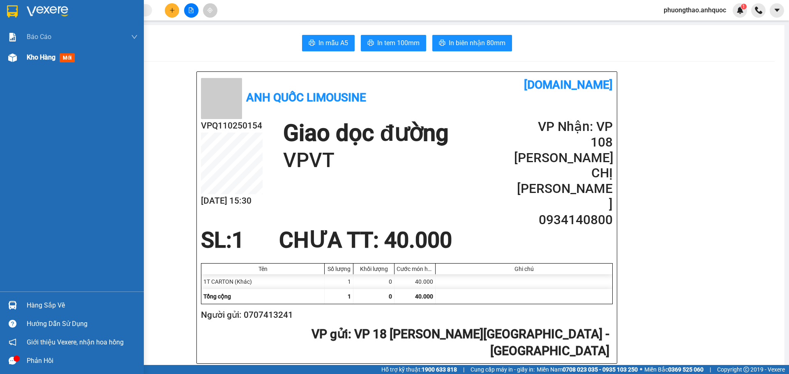
click at [32, 59] on span "Kho hàng" at bounding box center [41, 57] width 29 height 8
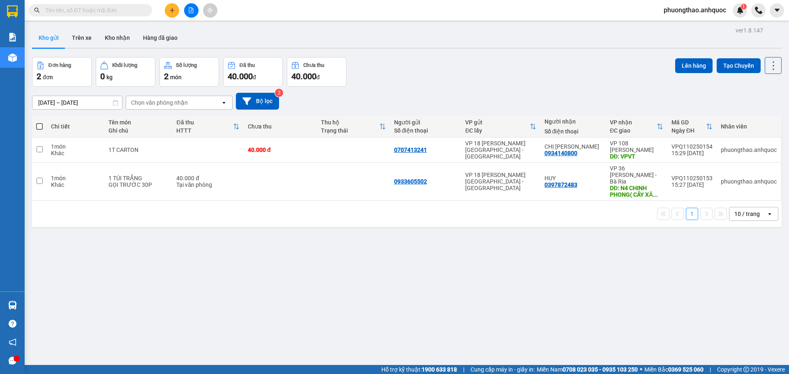
click at [220, 233] on div "ver 1.8.147 Kho gửi Trên xe Kho nhận Hàng đã giao Đơn hàng 2 đơn Khối lượng 0 k…" at bounding box center [407, 212] width 756 height 374
click at [131, 41] on button "Kho nhận" at bounding box center [117, 38] width 38 height 20
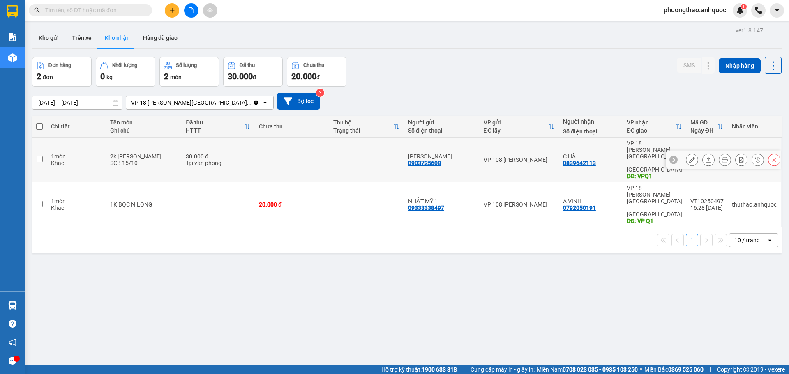
click at [689, 157] on icon at bounding box center [692, 160] width 6 height 6
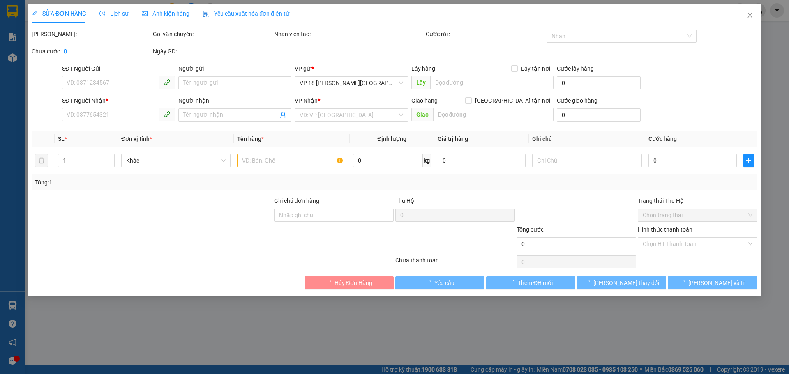
type input "0903725608"
type input "[PERSON_NAME]"
type input "0839642113"
type input "C HÀ"
type input "VPQ1"
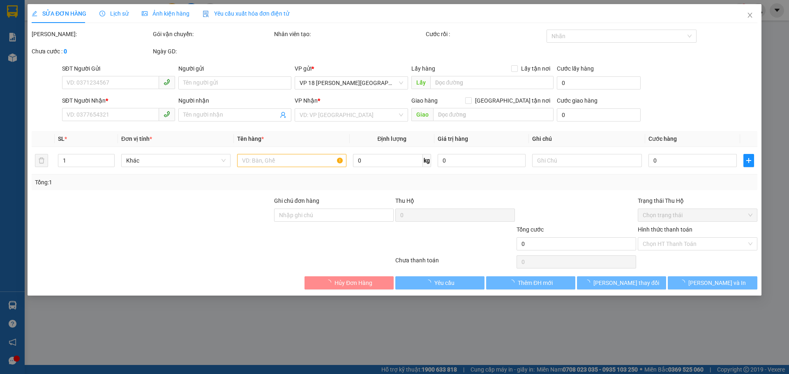
type input "30.000"
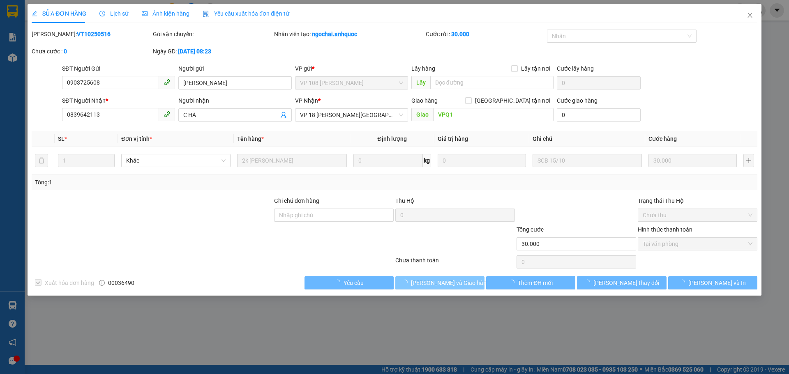
click at [422, 285] on span "[PERSON_NAME] và Giao hàng" at bounding box center [450, 282] width 79 height 9
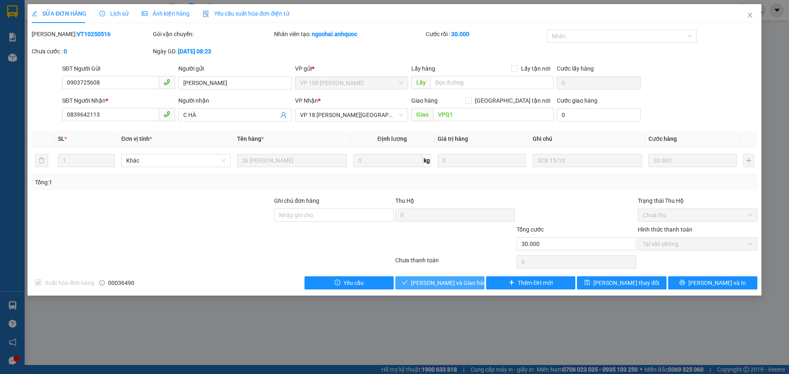
click at [422, 285] on span "[PERSON_NAME] và Giao hàng" at bounding box center [450, 282] width 79 height 9
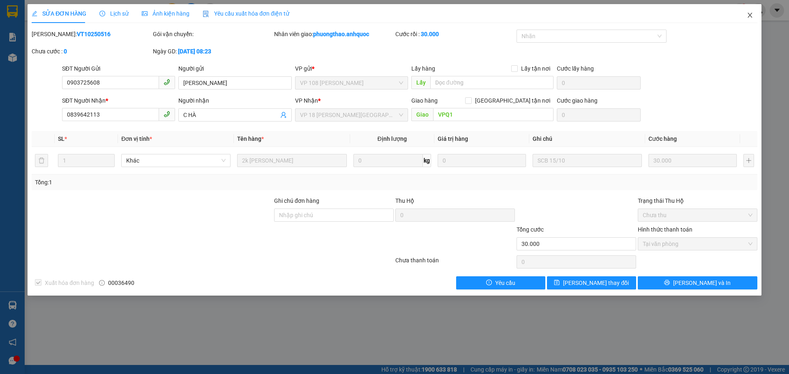
click at [747, 16] on icon "close" at bounding box center [749, 15] width 7 height 7
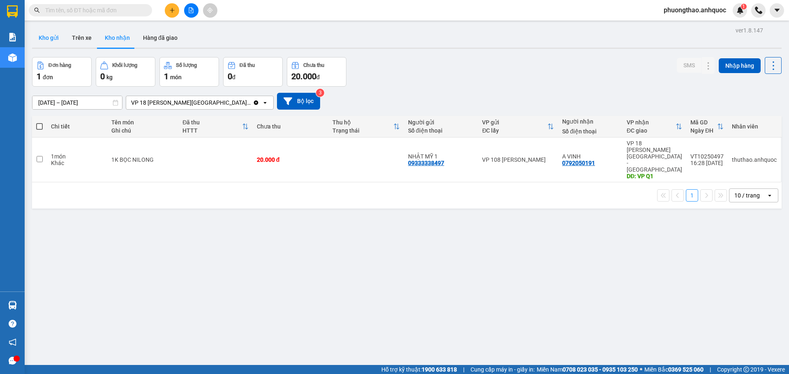
click at [59, 40] on button "Kho gửi" at bounding box center [48, 38] width 33 height 20
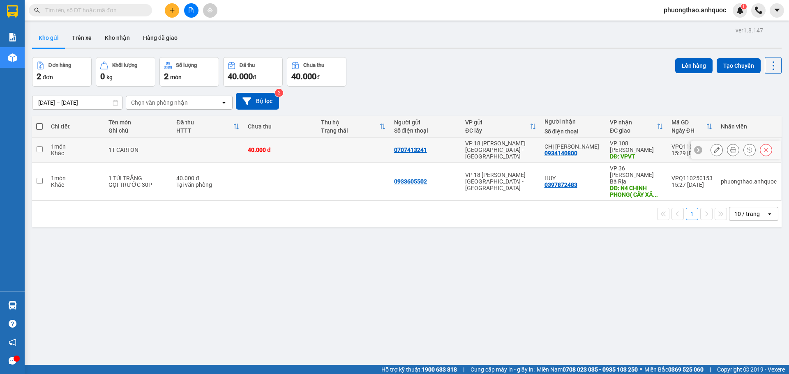
click at [148, 148] on div "1T CARTON" at bounding box center [138, 150] width 60 height 7
checkbox input "true"
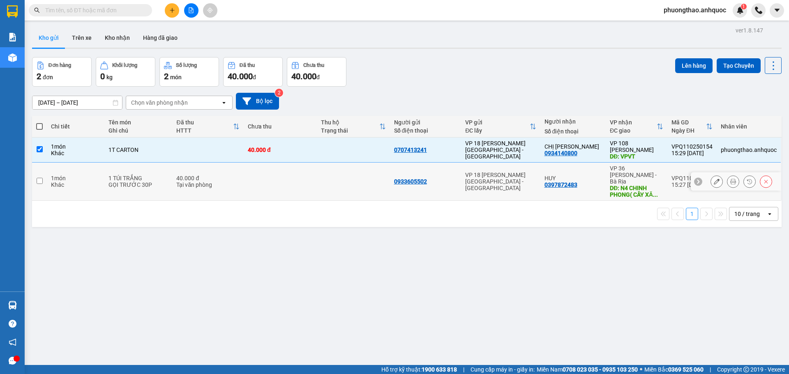
click at [150, 182] on div "GỌI TRƯỚC 30P" at bounding box center [138, 185] width 60 height 7
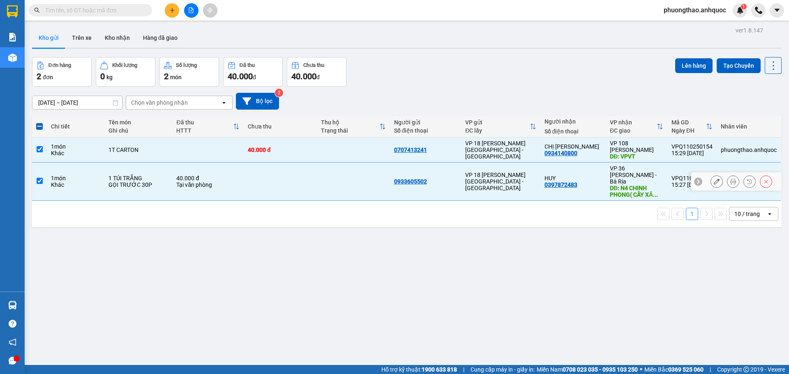
checkbox input "true"
click at [679, 64] on button "Lên hàng" at bounding box center [693, 65] width 37 height 15
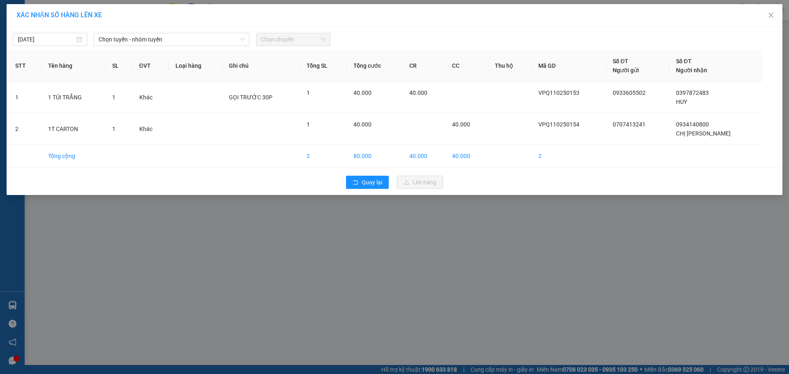
click at [187, 30] on div "[DATE] Chọn tuyến - nhóm tuyến Chọn chuyến" at bounding box center [394, 37] width 771 height 17
click at [184, 41] on span "Chọn tuyến - nhóm tuyến" at bounding box center [172, 39] width 146 height 12
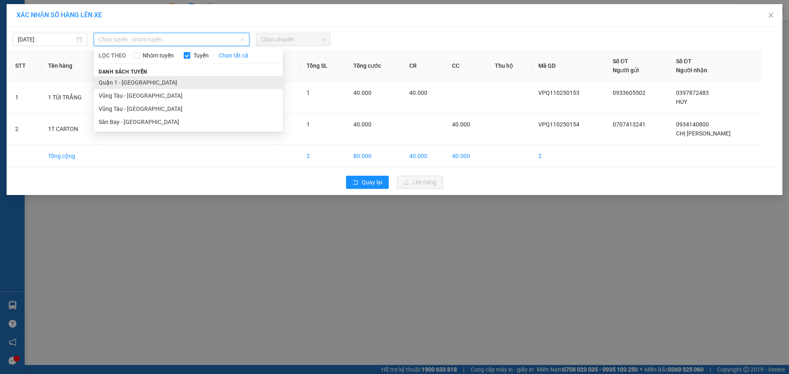
click at [167, 78] on li "Quận 1 - [GEOGRAPHIC_DATA]" at bounding box center [188, 82] width 189 height 13
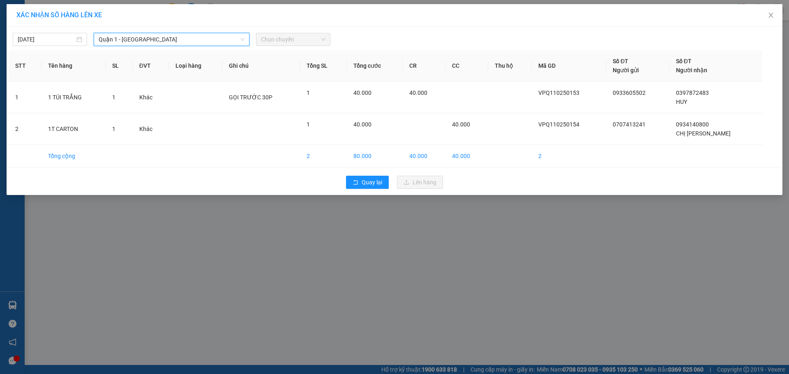
click at [282, 43] on span "Chọn chuyến" at bounding box center [293, 39] width 64 height 12
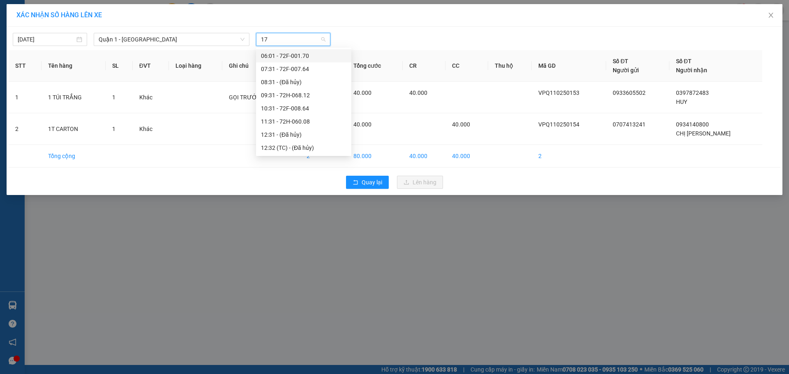
type input "170"
click at [287, 67] on div "16:31 - 72F-001.70" at bounding box center [303, 68] width 85 height 9
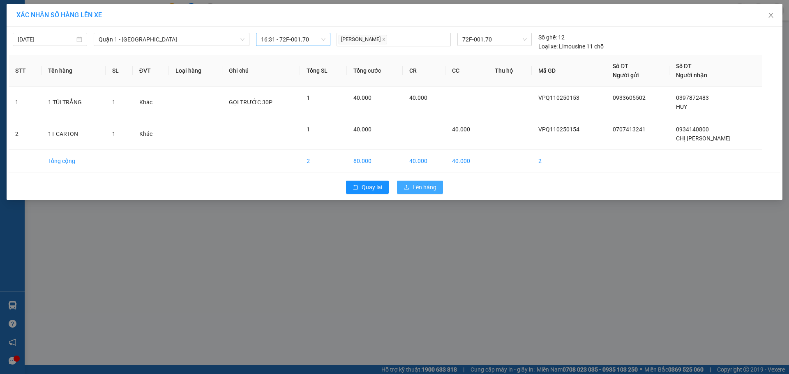
click at [412, 184] on button "Lên hàng" at bounding box center [420, 187] width 46 height 13
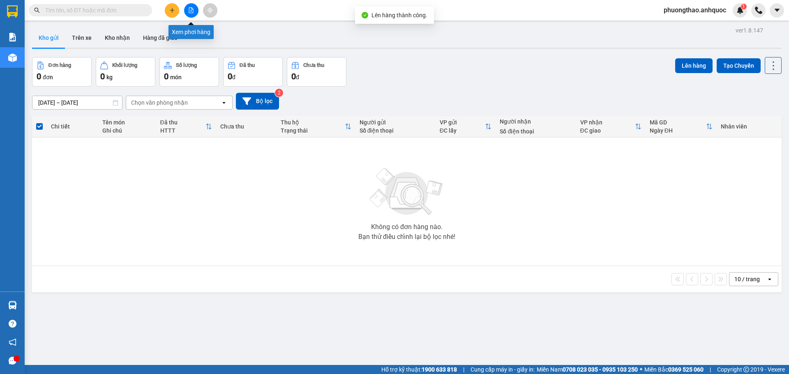
click at [192, 7] on button at bounding box center [191, 10] width 14 height 14
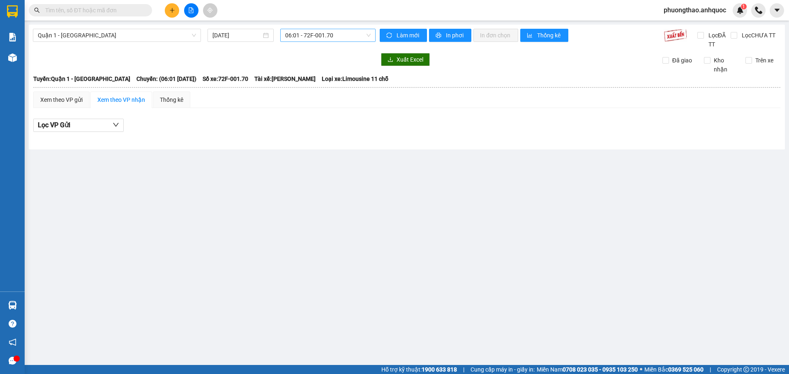
click at [291, 39] on span "06:01 - 72F-001.70" at bounding box center [327, 35] width 85 height 12
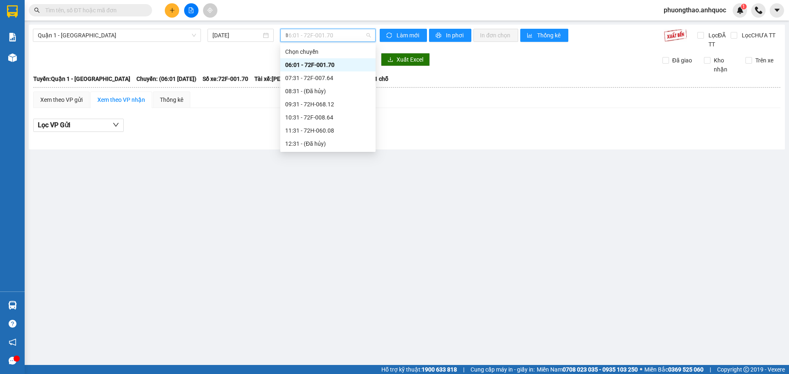
type input "16"
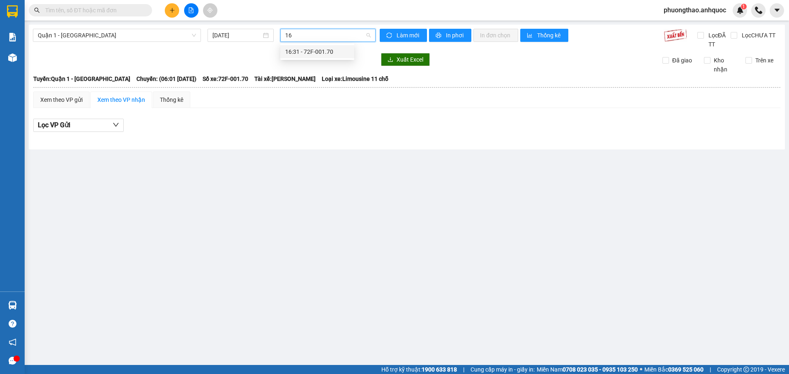
click at [295, 50] on div "16:31 - 72F-001.70" at bounding box center [317, 51] width 64 height 9
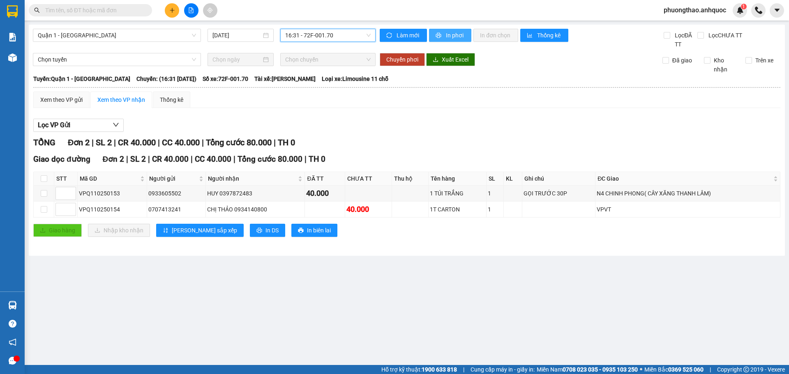
click at [453, 36] on span "In phơi" at bounding box center [455, 35] width 19 height 9
click at [454, 28] on div "Quận 1 - [GEOGRAPHIC_DATA] [DATE] 16:31 - 72F-001.70 Làm mới In phơi In đơn chọ…" at bounding box center [407, 140] width 756 height 231
click at [452, 32] on span "In phơi" at bounding box center [455, 35] width 19 height 9
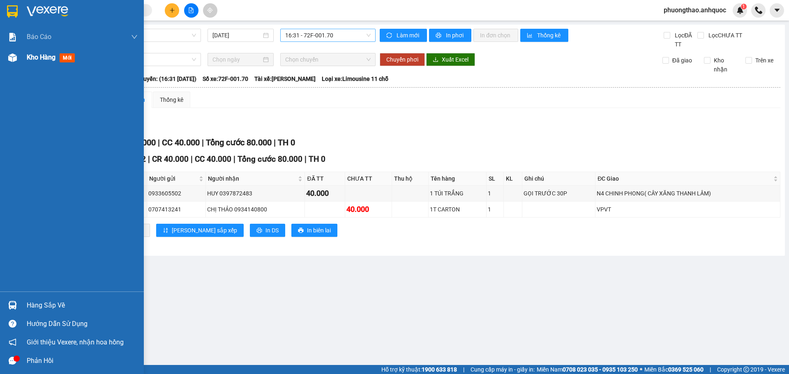
click at [19, 54] on div at bounding box center [12, 58] width 14 height 14
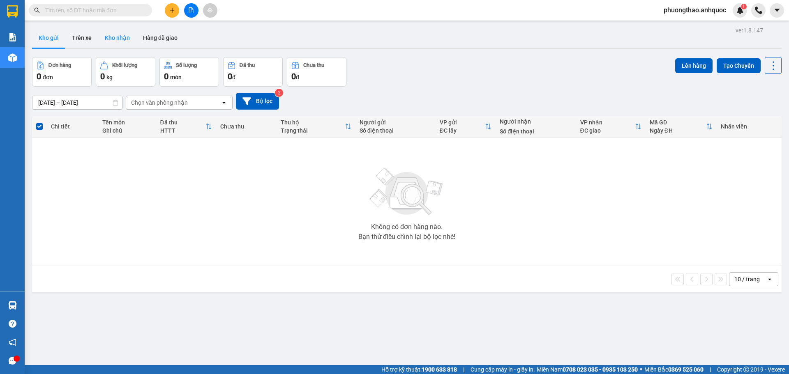
click at [119, 36] on button "Kho nhận" at bounding box center [117, 38] width 38 height 20
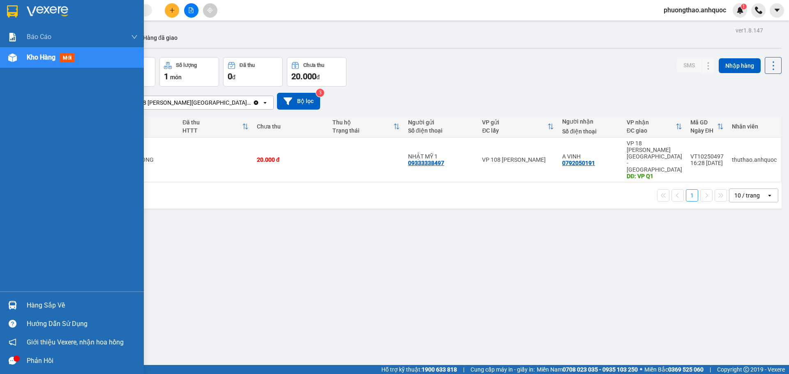
click at [10, 250] on div "Báo cáo Báo cáo dòng tiền (nhân viên) Doanh số tạo đơn theo VP gửi (nhân viên) …" at bounding box center [72, 159] width 144 height 265
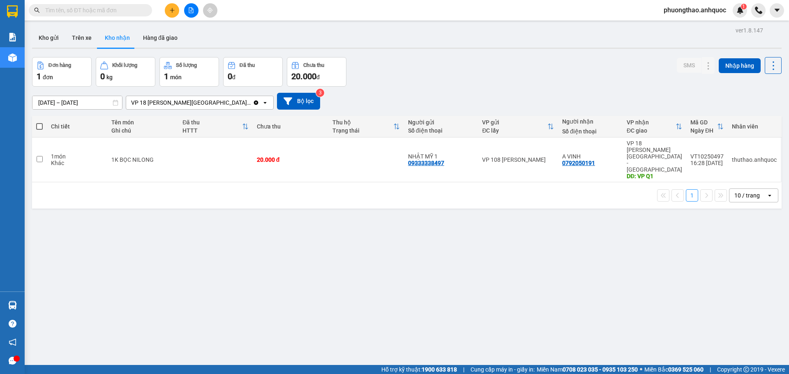
click at [247, 250] on div "ver 1.8.147 Kho gửi Trên xe Kho nhận Hàng đã giao Đơn hàng 1 đơn Khối lượng 0 k…" at bounding box center [407, 212] width 756 height 374
click at [54, 39] on button "Kho gửi" at bounding box center [48, 38] width 33 height 20
